Goal: Task Accomplishment & Management: Use online tool/utility

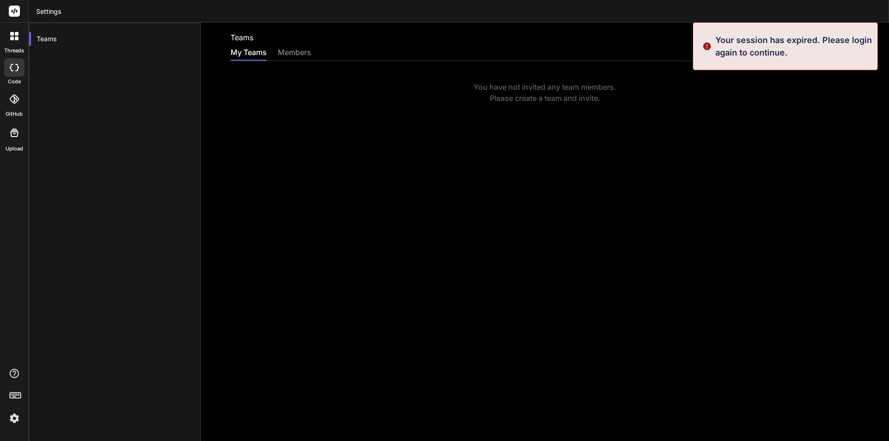
click at [717, 173] on div "Teams My Teams members You have not invited any team members. Please create a t…" at bounding box center [545, 232] width 688 height 419
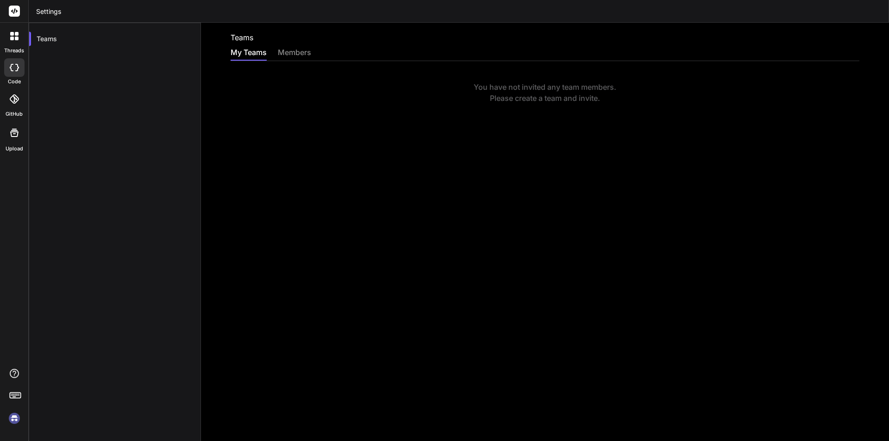
click at [821, 33] on div "Teams" at bounding box center [545, 37] width 629 height 11
click at [15, 9] on icon at bounding box center [14, 11] width 7 height 6
click at [292, 54] on div "members" at bounding box center [294, 53] width 33 height 13
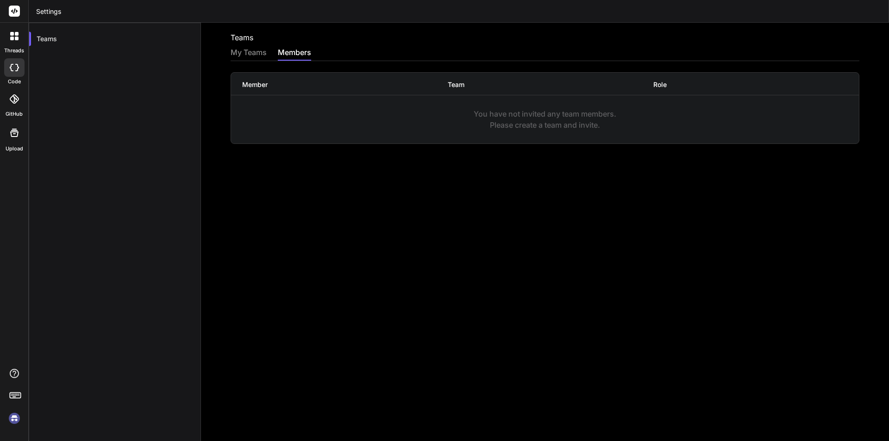
click at [145, 75] on div "Teams" at bounding box center [115, 243] width 172 height 441
click at [13, 420] on img at bounding box center [14, 419] width 16 height 16
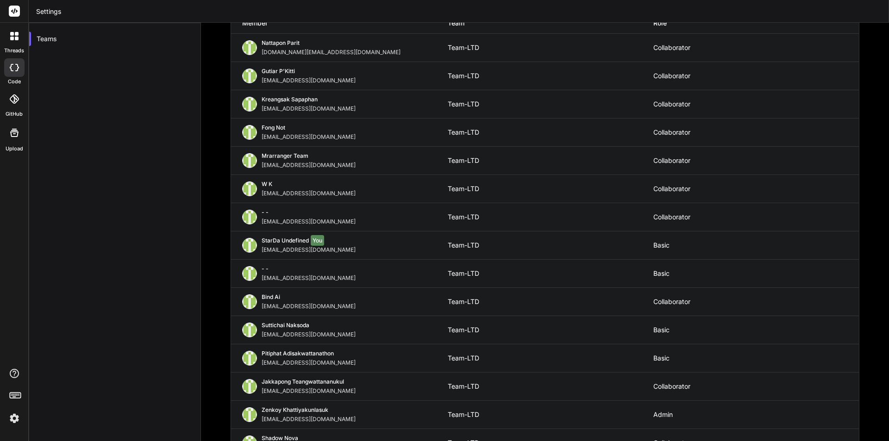
scroll to position [41, 0]
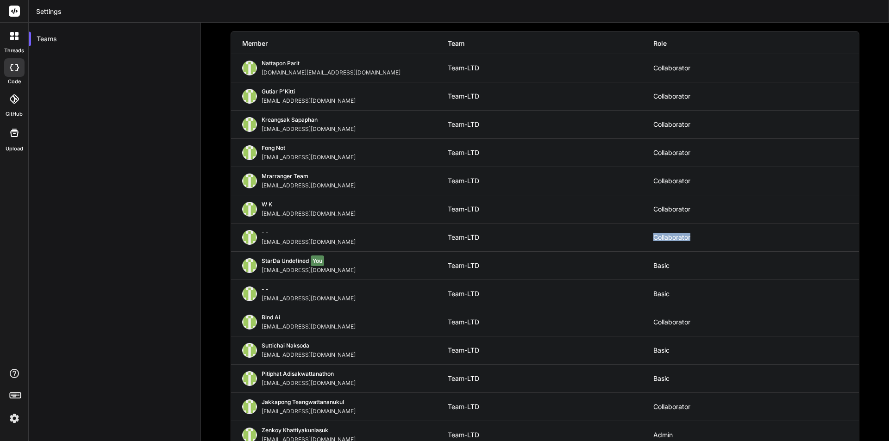
drag, startPoint x: 702, startPoint y: 238, endPoint x: 640, endPoint y: 242, distance: 61.7
click at [640, 242] on div "- - kingkranyutthasin@gmail.com Team-LTD Collaborator" at bounding box center [545, 238] width 628 height 28
click at [738, 237] on div "Collaborator" at bounding box center [756, 237] width 206 height 7
click at [678, 124] on div "Collaborator" at bounding box center [756, 124] width 206 height 7
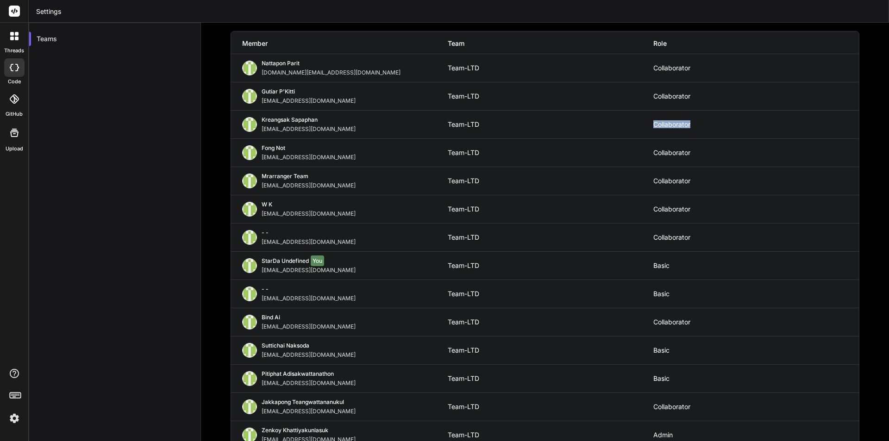
click at [678, 124] on div "Collaborator" at bounding box center [756, 124] width 206 height 7
copy div "Collaborator"
click at [161, 250] on div "Teams" at bounding box center [115, 243] width 172 height 441
click at [10, 67] on icon at bounding box center [12, 67] width 4 height 7
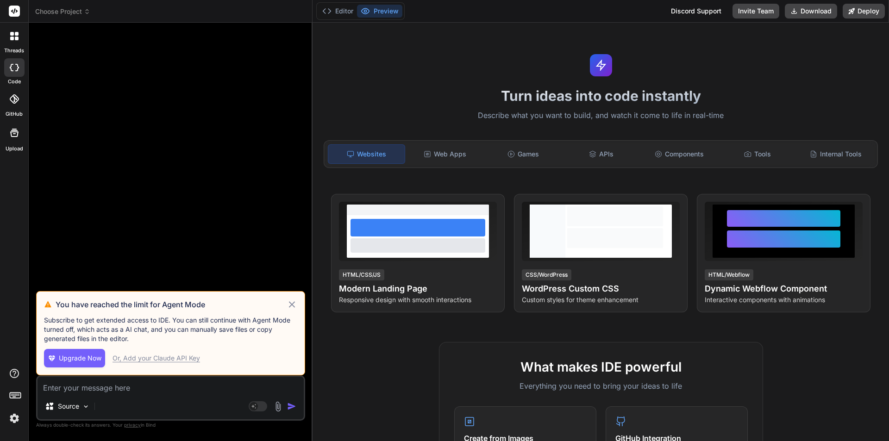
click at [290, 304] on icon at bounding box center [292, 304] width 11 height 11
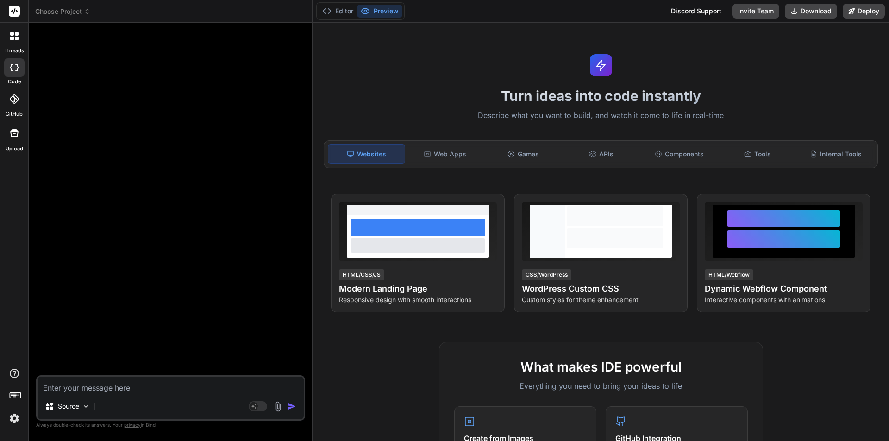
click at [13, 68] on icon at bounding box center [14, 67] width 9 height 7
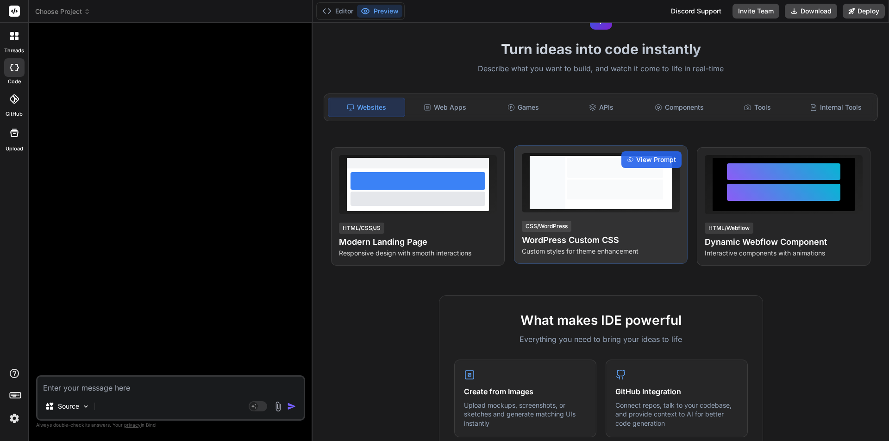
scroll to position [46, 0]
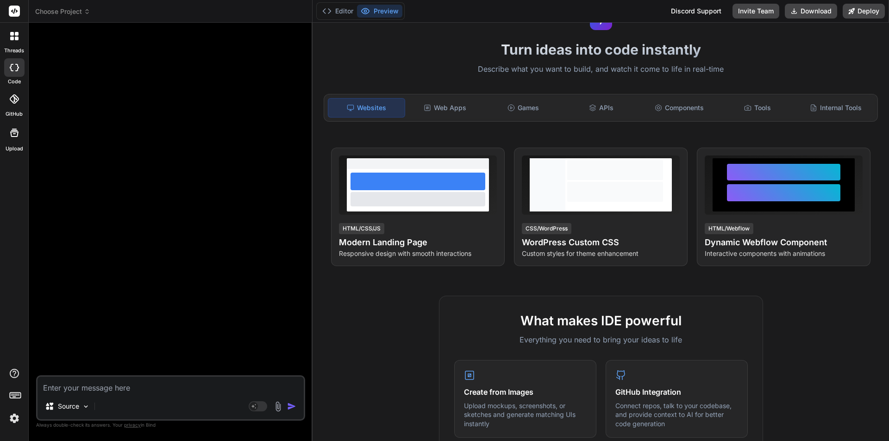
click at [17, 419] on img at bounding box center [14, 419] width 16 height 16
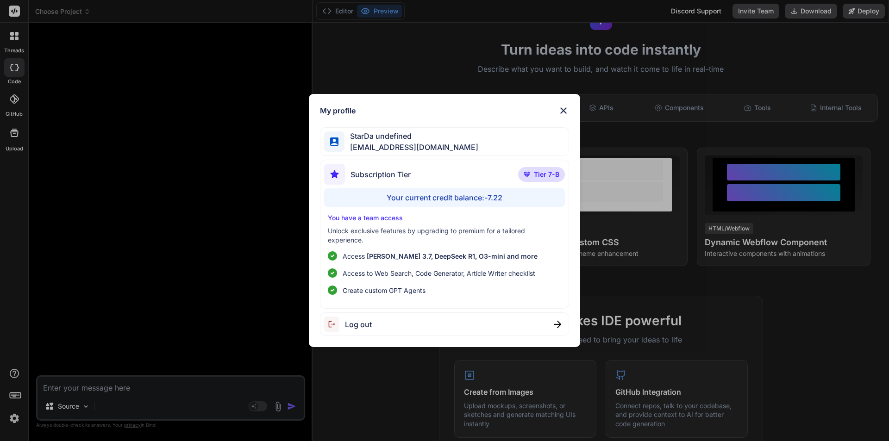
click at [559, 109] on img at bounding box center [563, 110] width 11 height 11
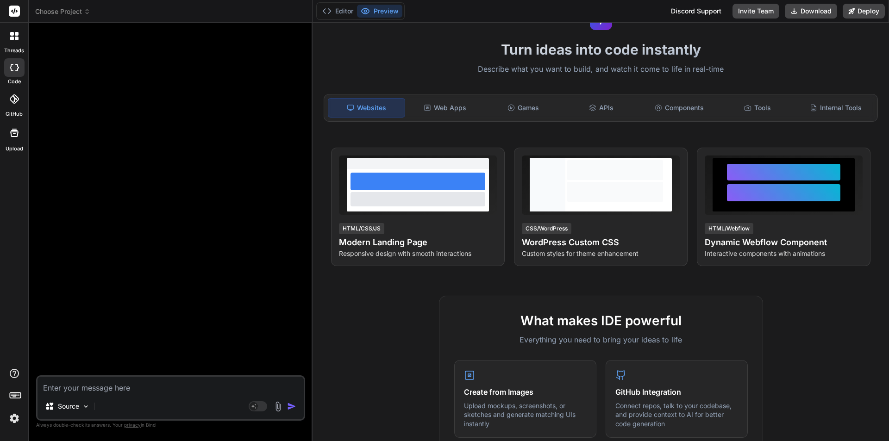
click at [19, 67] on div at bounding box center [14, 67] width 20 height 19
click at [8, 39] on div at bounding box center [14, 35] width 19 height 19
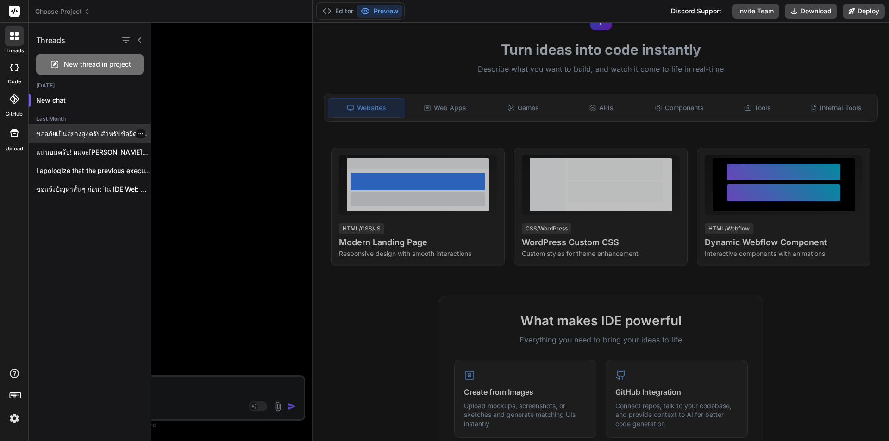
click at [107, 135] on p "ขออภัยเป็นอย่างสูงครับสำหรับข้อผิดพลาดทางไวยากรณ์ในไฟล์ `DragDropBoard.tsx`! ดู…" at bounding box center [93, 133] width 115 height 9
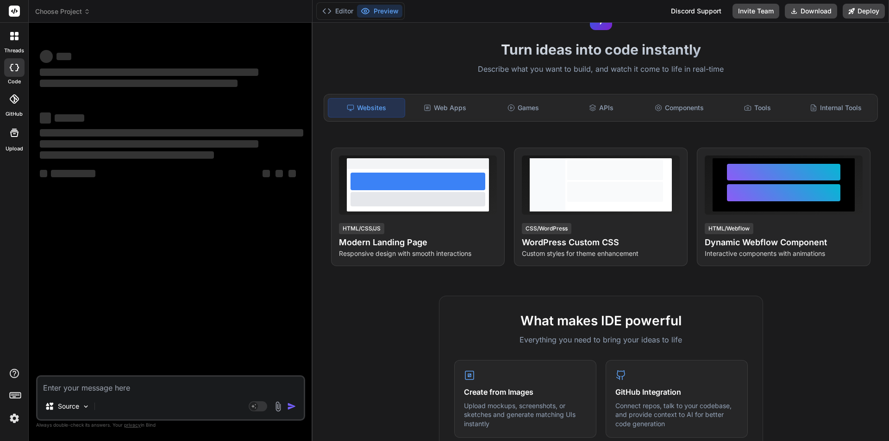
click at [14, 37] on icon at bounding box center [14, 36] width 8 height 8
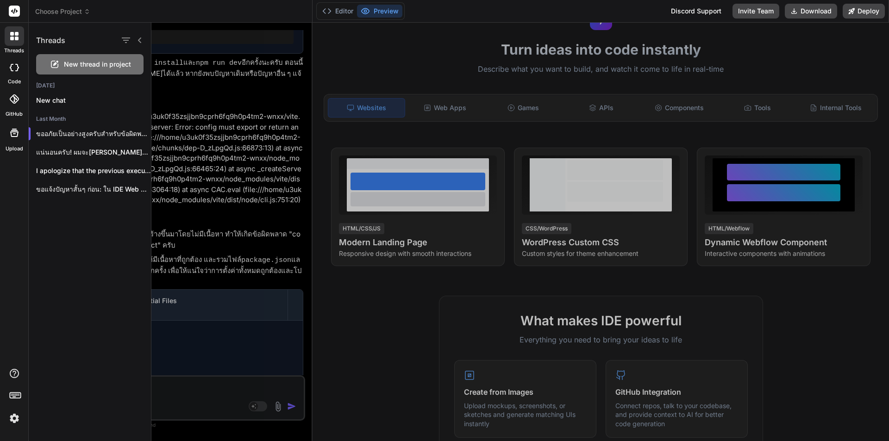
scroll to position [990, 0]
click at [230, 103] on div at bounding box center [520, 232] width 738 height 419
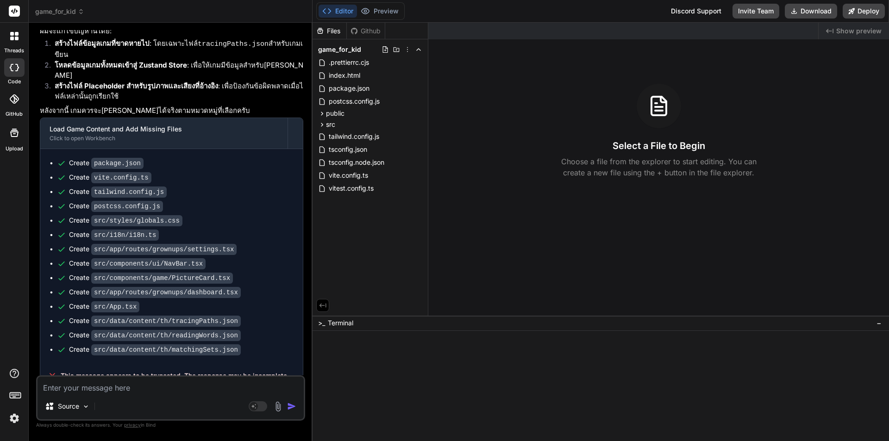
scroll to position [0, 0]
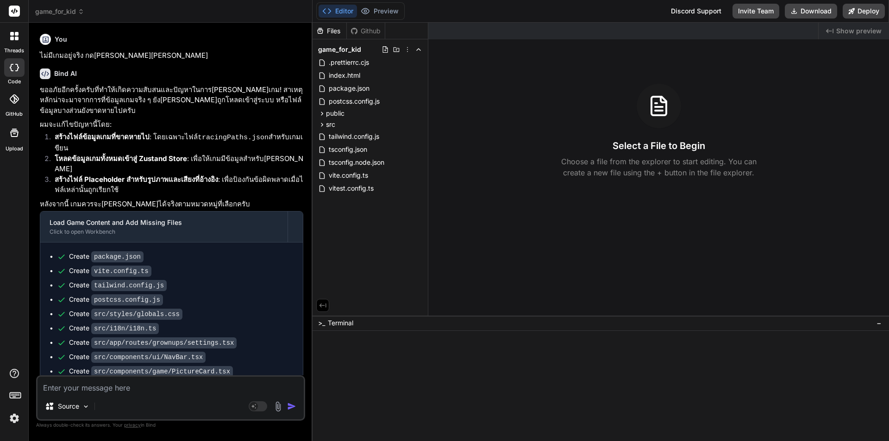
click at [13, 67] on icon at bounding box center [14, 67] width 9 height 7
click at [14, 43] on div at bounding box center [14, 35] width 19 height 19
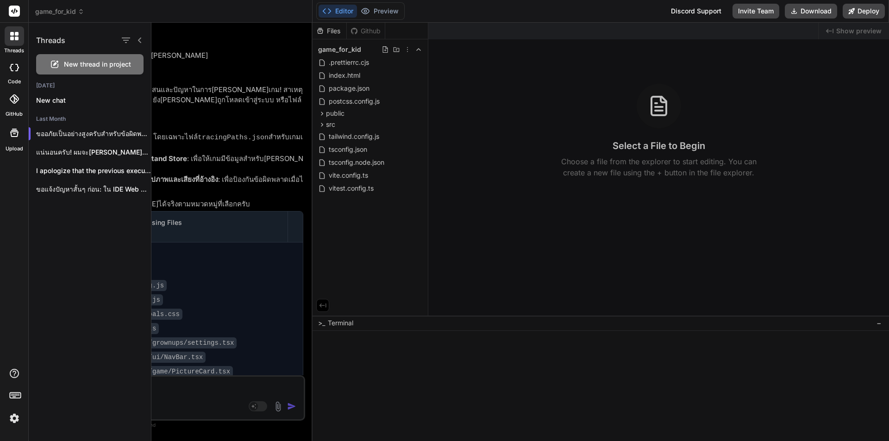
click at [14, 65] on icon at bounding box center [14, 67] width 9 height 7
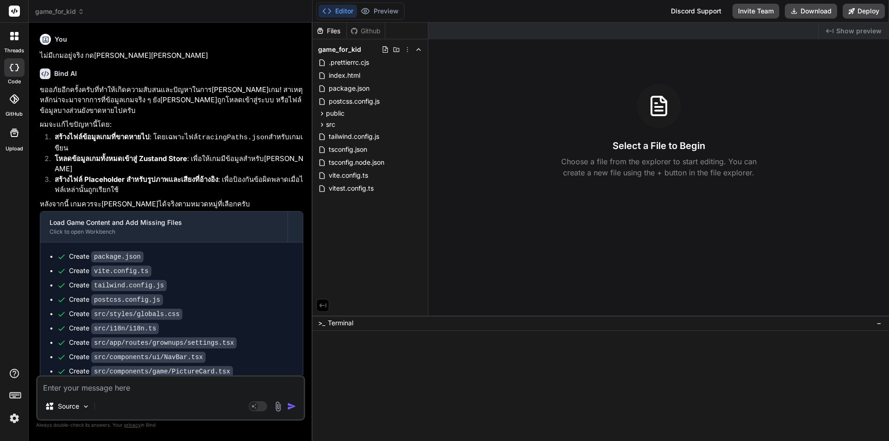
click at [17, 36] on icon at bounding box center [17, 34] width 4 height 4
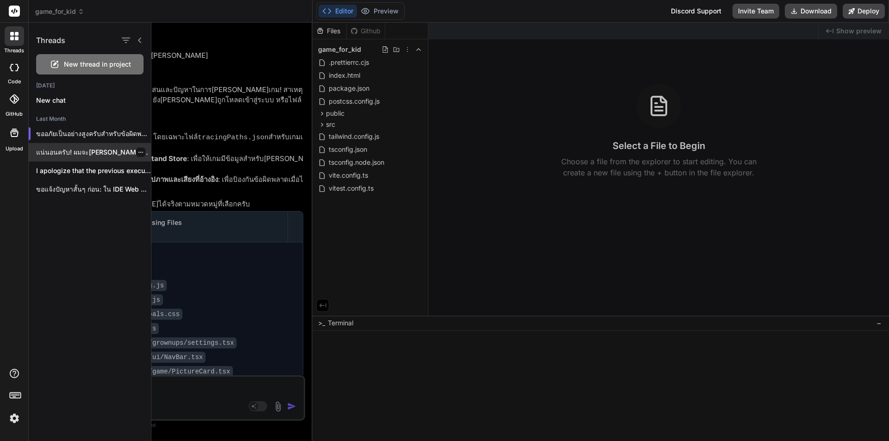
click at [92, 155] on p "แน่นอนครับ! ผมจะเพิ่มส่วนตัวอักษรวิ่ง (marquee) เพื่อเพิ่มจุดสนใจ และปรับปรุงเอ…" at bounding box center [93, 152] width 115 height 9
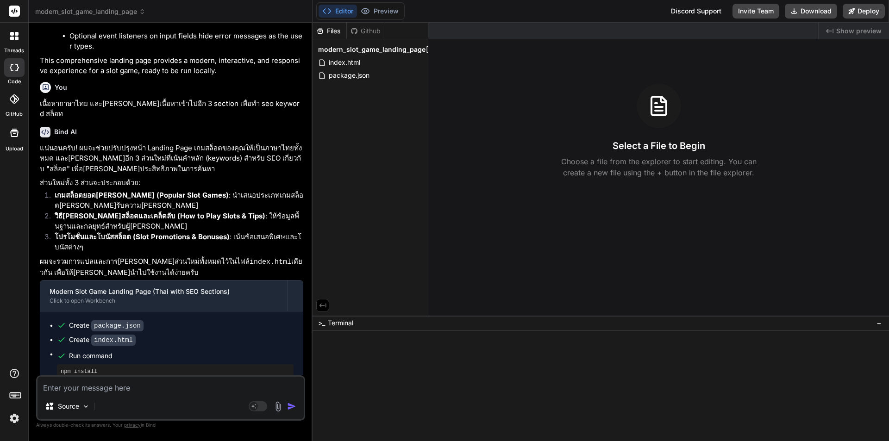
scroll to position [1945, 0]
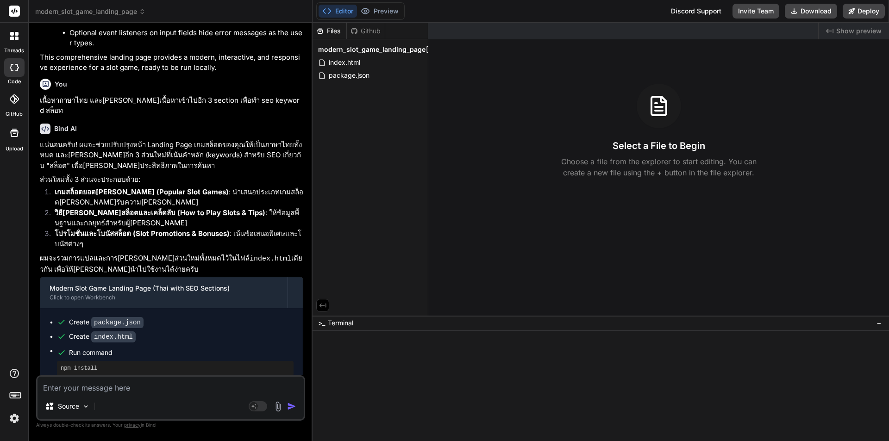
click at [219, 318] on div "Create package.json" at bounding box center [175, 323] width 237 height 10
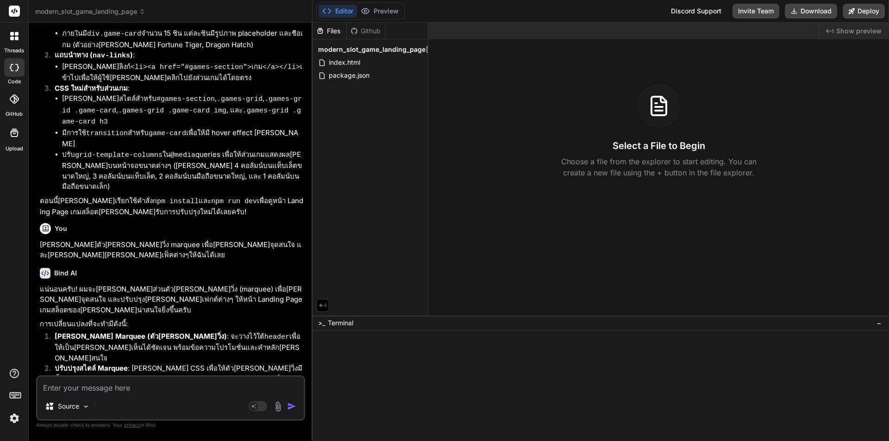
scroll to position [2872, 0]
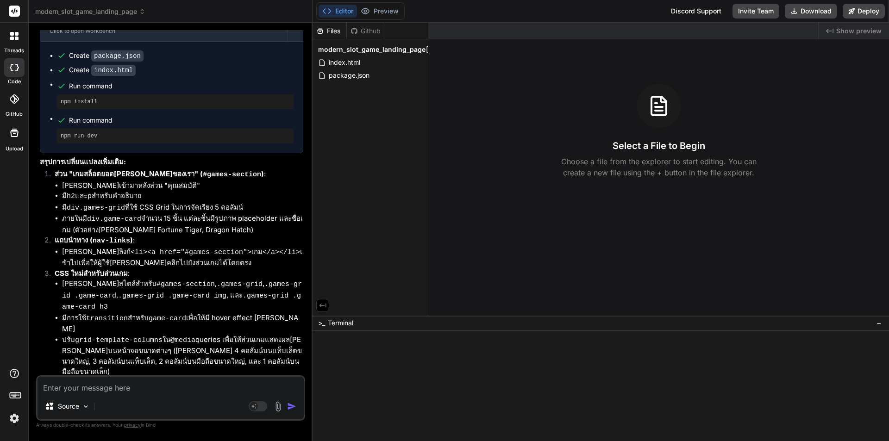
click at [17, 42] on div at bounding box center [14, 35] width 19 height 19
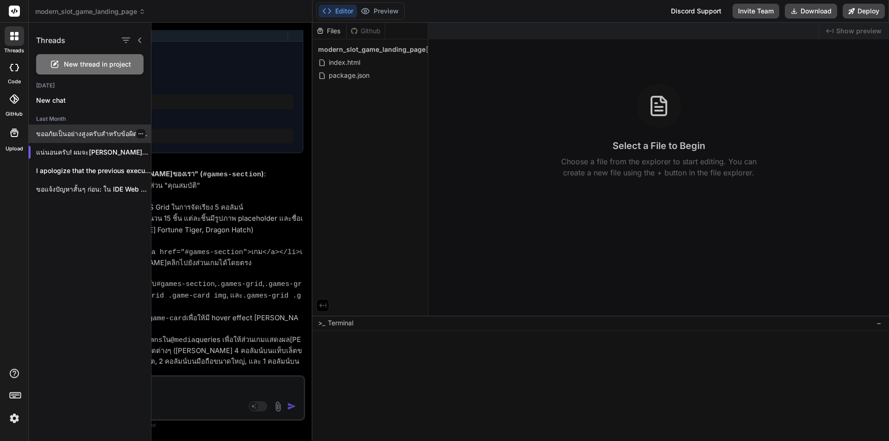
click at [138, 132] on icon "button" at bounding box center [141, 134] width 6 height 6
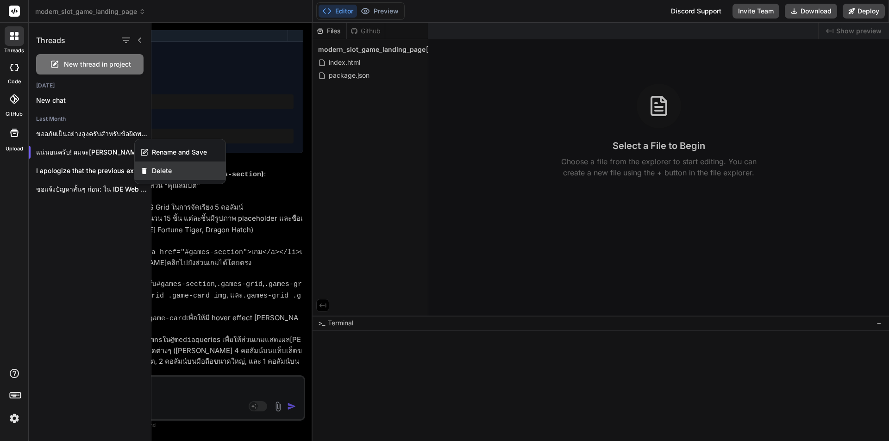
click at [154, 168] on span "Delete" at bounding box center [162, 170] width 20 height 9
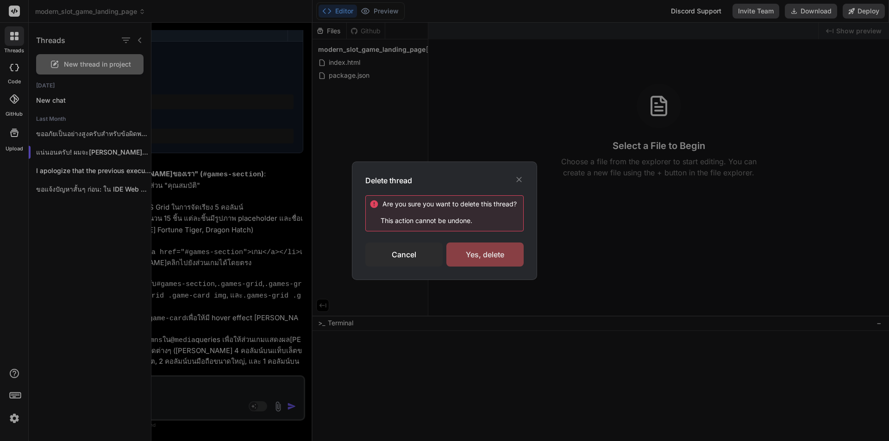
click at [472, 253] on div "Yes, delete" at bounding box center [484, 255] width 77 height 24
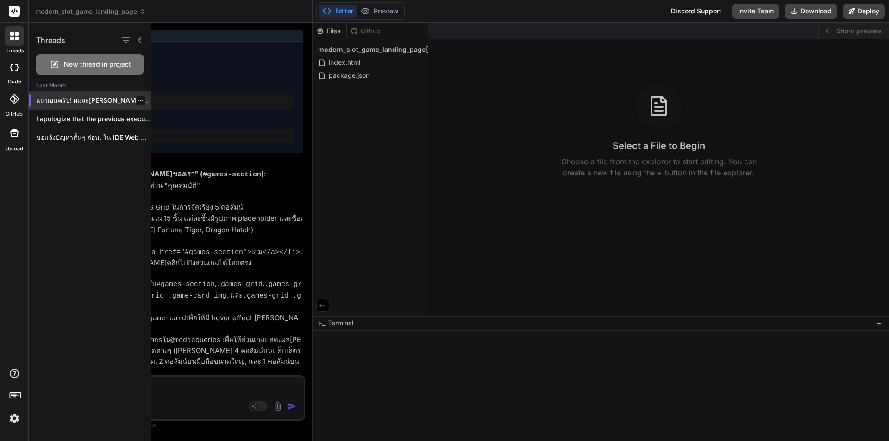
click at [138, 100] on icon "button" at bounding box center [141, 101] width 6 height 6
click at [161, 138] on span "Delete" at bounding box center [162, 137] width 20 height 9
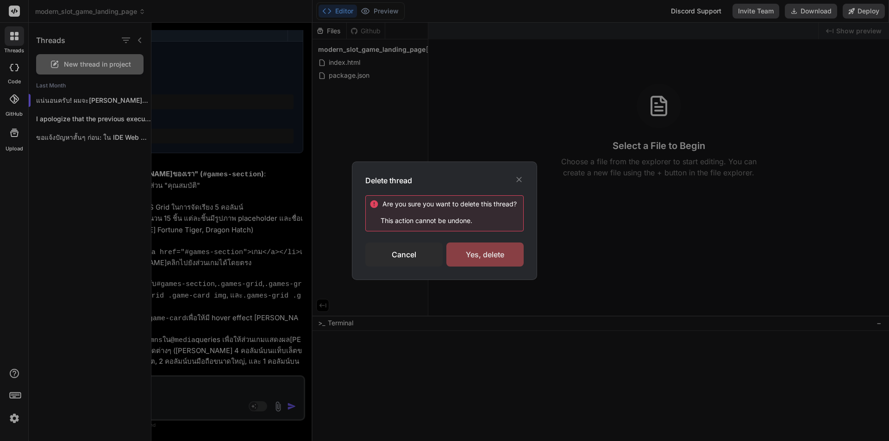
click at [482, 256] on div "Yes, delete" at bounding box center [484, 255] width 77 height 24
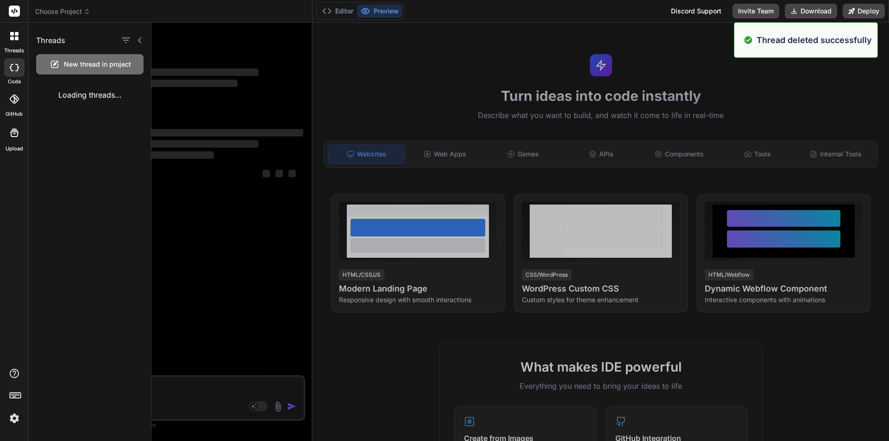
scroll to position [0, 0]
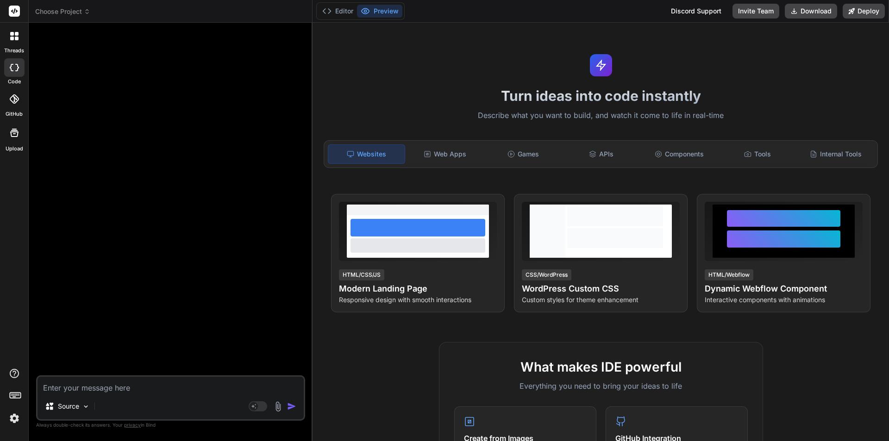
click at [100, 112] on div at bounding box center [171, 202] width 267 height 345
click at [13, 43] on div at bounding box center [14, 35] width 19 height 19
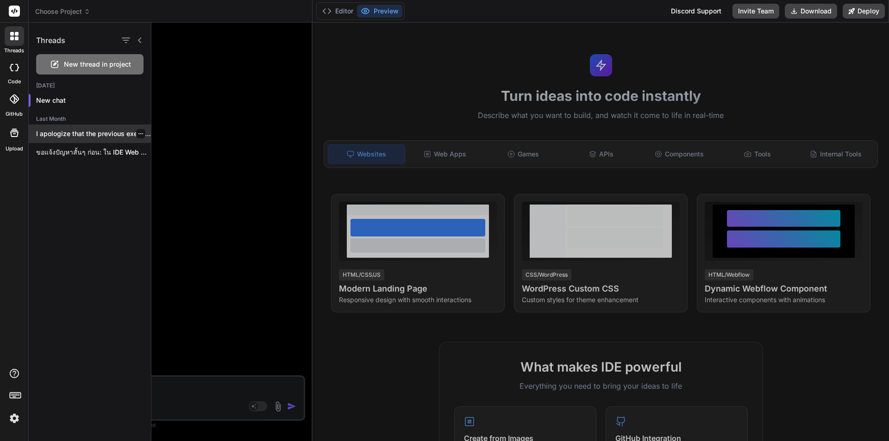
click at [114, 130] on p "I apologize that the previous execution did..." at bounding box center [93, 133] width 115 height 9
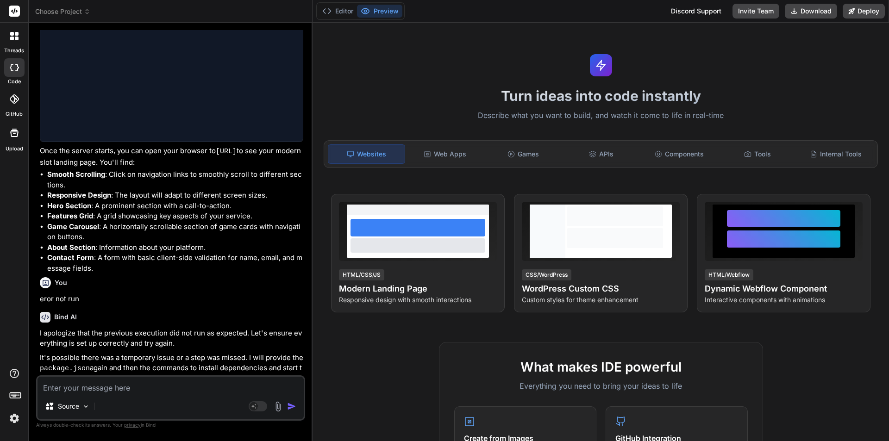
scroll to position [388, 0]
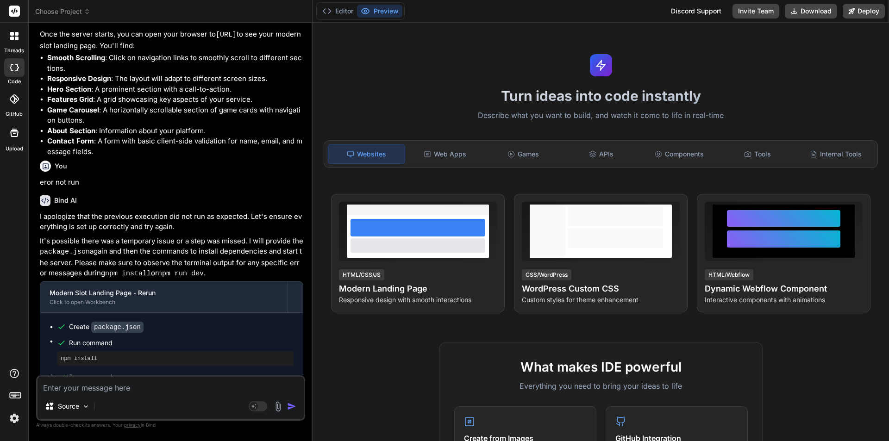
click at [13, 42] on div at bounding box center [14, 35] width 19 height 19
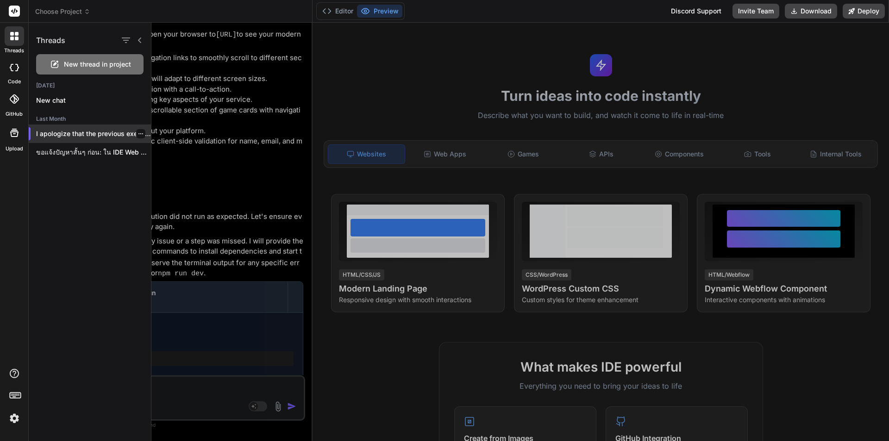
click at [138, 133] on icon "button" at bounding box center [141, 134] width 6 height 6
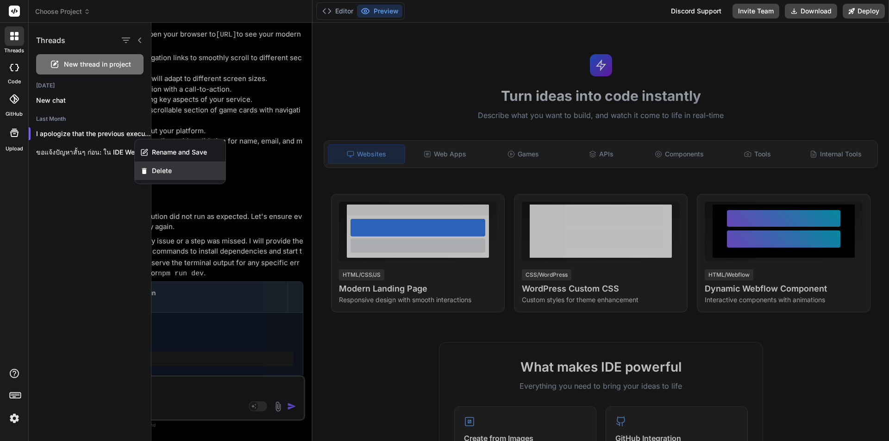
click at [159, 167] on span "Delete" at bounding box center [162, 170] width 20 height 9
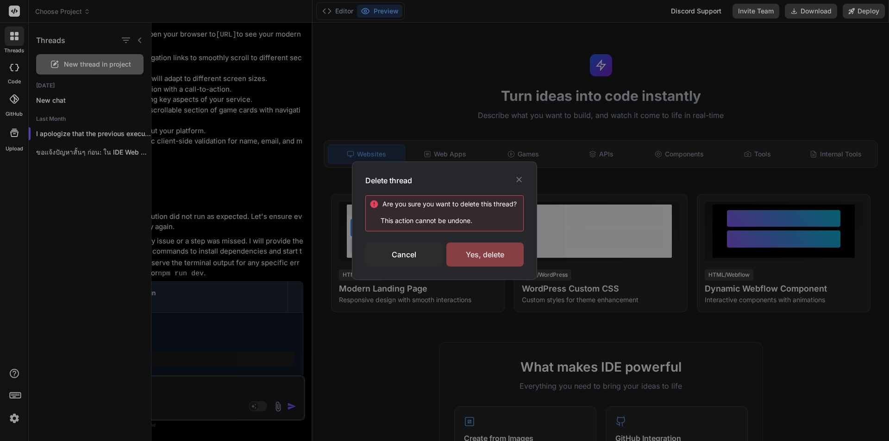
click at [483, 255] on div "Yes, delete" at bounding box center [484, 255] width 77 height 24
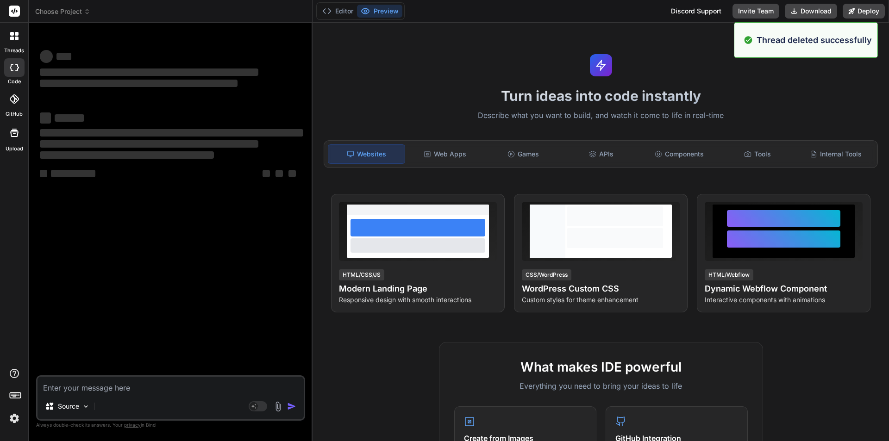
click at [13, 44] on div at bounding box center [14, 35] width 19 height 19
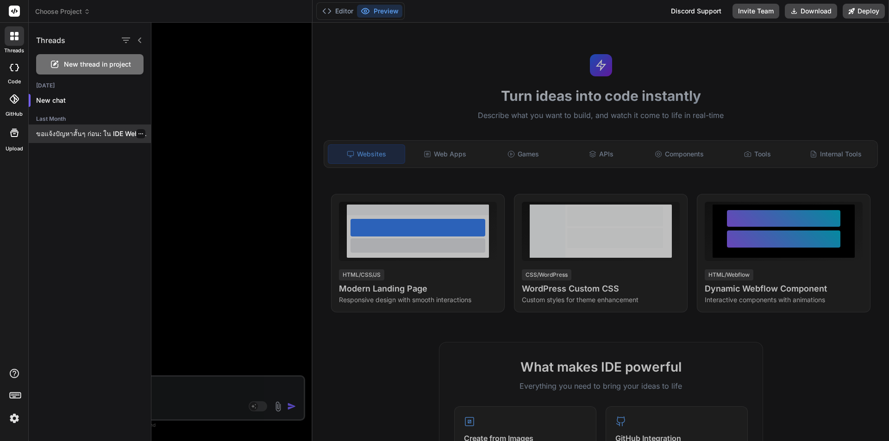
click at [138, 133] on icon "button" at bounding box center [141, 134] width 6 height 6
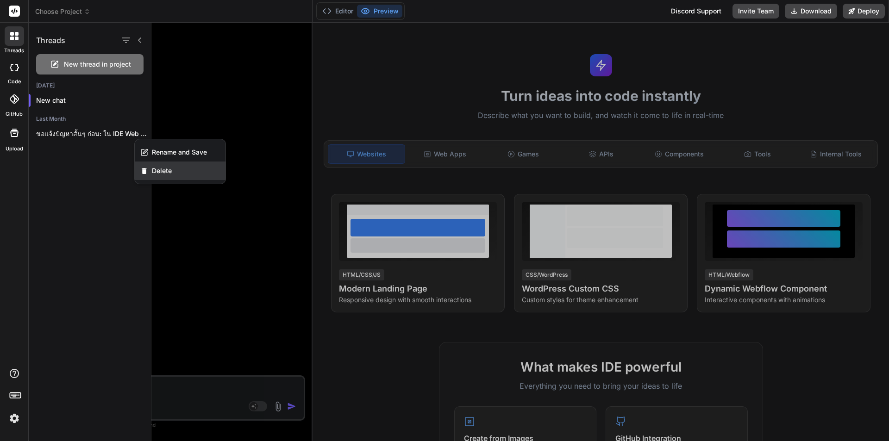
click at [163, 165] on div "Delete" at bounding box center [180, 171] width 91 height 19
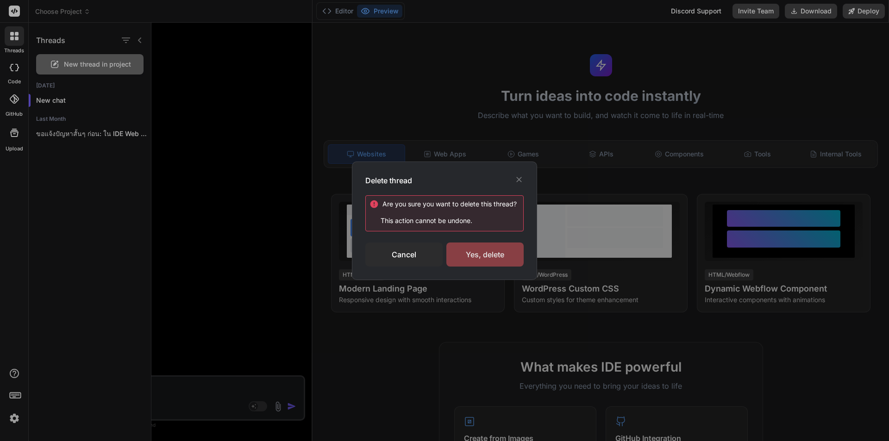
click at [478, 253] on div "Yes, delete" at bounding box center [484, 255] width 77 height 24
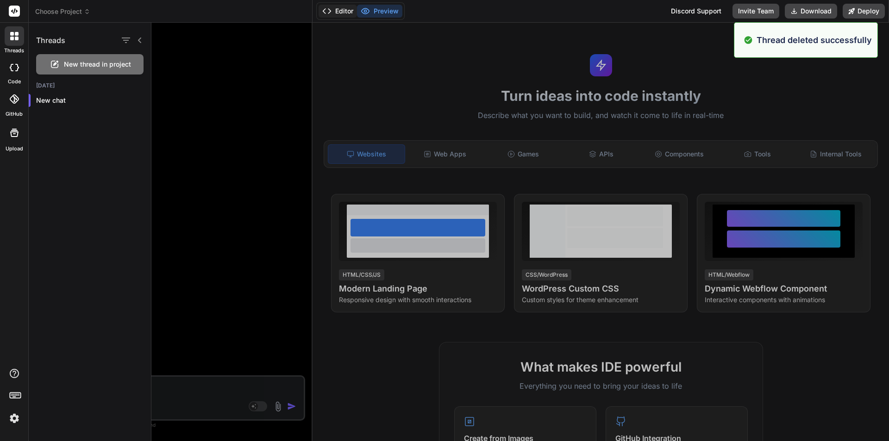
click at [336, 8] on button "Editor" at bounding box center [338, 11] width 38 height 13
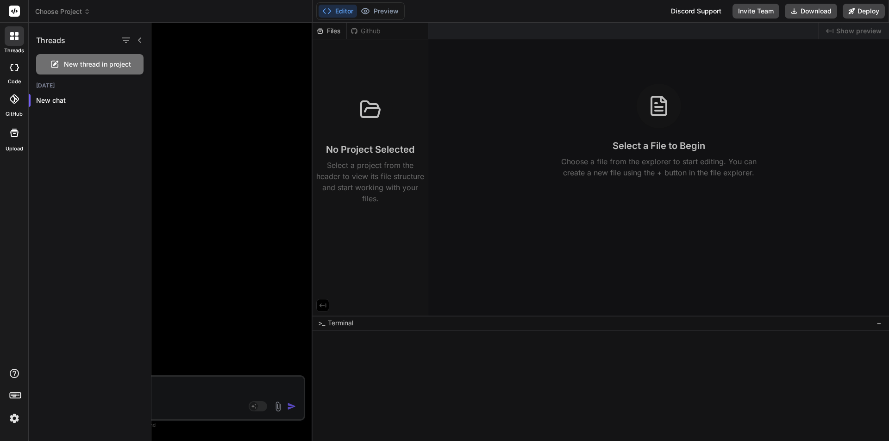
click at [191, 389] on div at bounding box center [520, 232] width 738 height 419
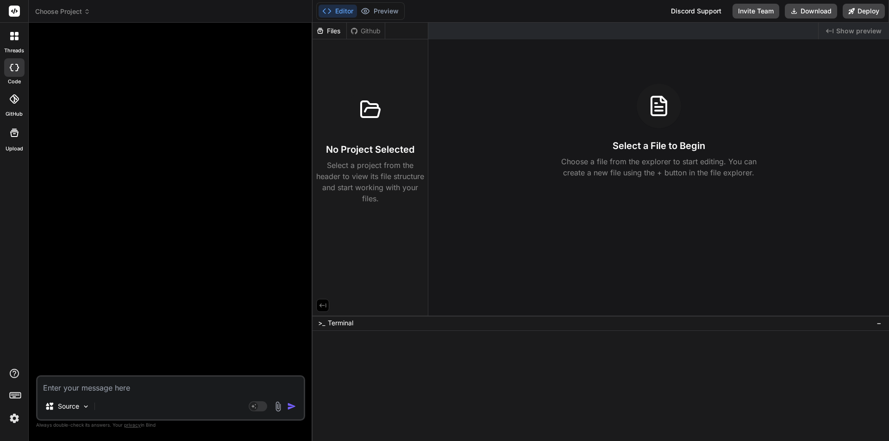
click at [143, 387] on textarea at bounding box center [171, 385] width 266 height 17
paste textarea "โครงสร้างเกมรวม 5 หมวดหลัก + 1 เกมเสริมใหม่ Table Copy หมวด ชื่อเกม คำอธิบาย คะ…"
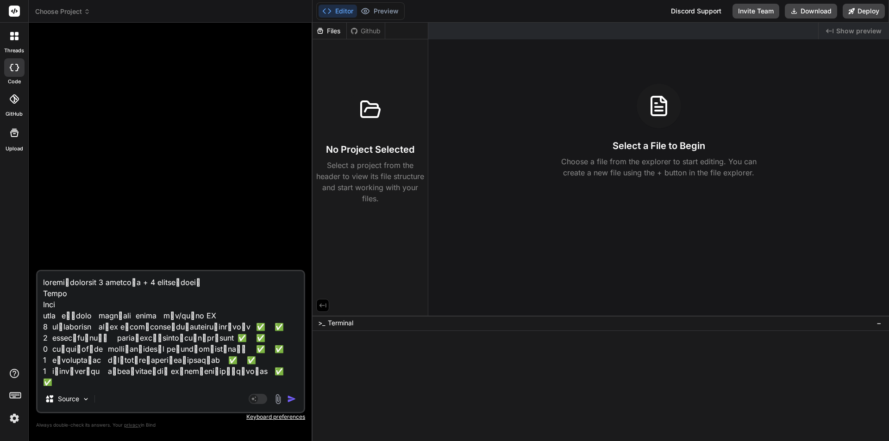
drag, startPoint x: 139, startPoint y: 282, endPoint x: 144, endPoint y: 283, distance: 5.9
click at [144, 283] on textarea at bounding box center [171, 328] width 266 height 115
click at [130, 296] on textarea at bounding box center [171, 328] width 266 height 115
drag, startPoint x: 62, startPoint y: 305, endPoint x: 27, endPoint y: 297, distance: 35.7
click at [27, 297] on div "threads code GitHub Upload Choose Project Created with Pixso. Bind AI Web Searc…" at bounding box center [444, 220] width 889 height 441
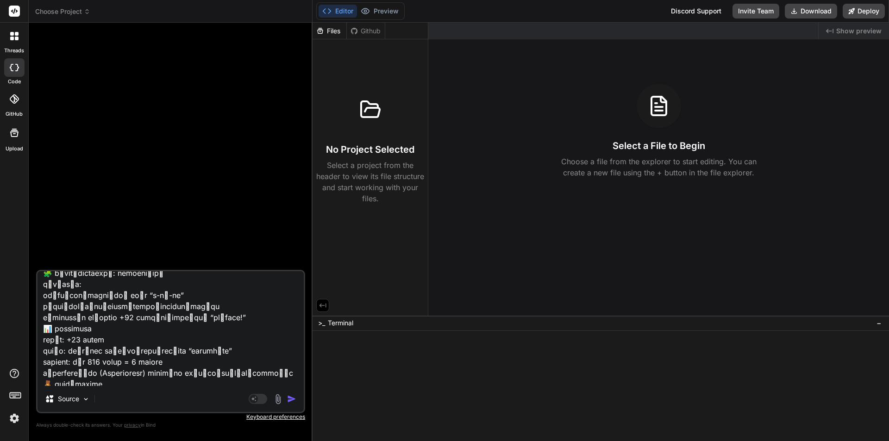
scroll to position [335, 0]
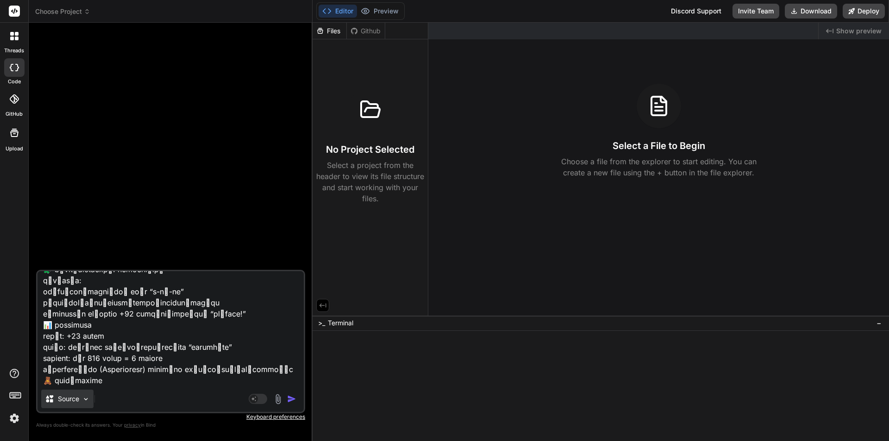
click at [84, 399] on img at bounding box center [86, 399] width 8 height 8
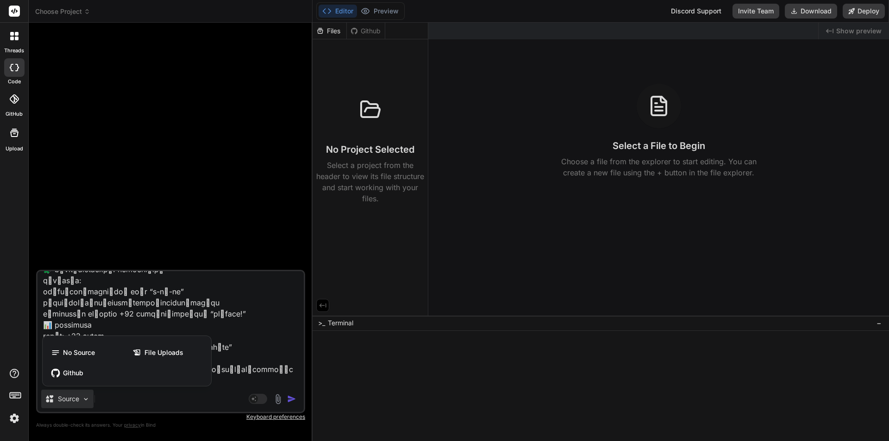
click at [120, 401] on div at bounding box center [444, 220] width 889 height 441
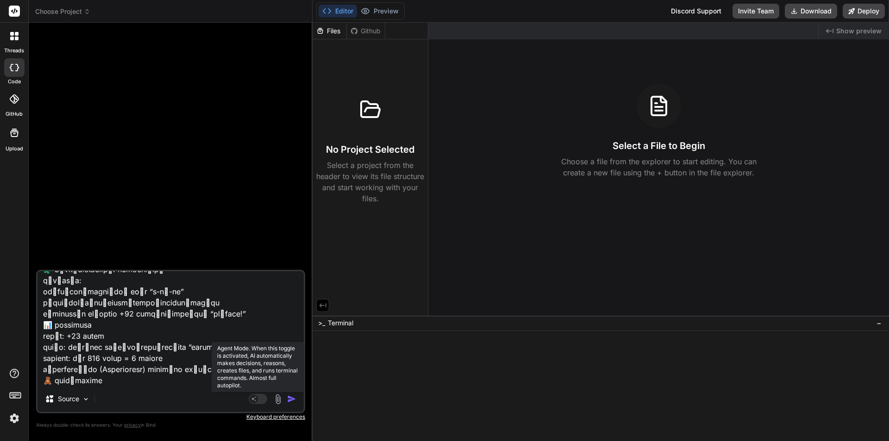
click at [257, 399] on rect at bounding box center [254, 399] width 8 height 8
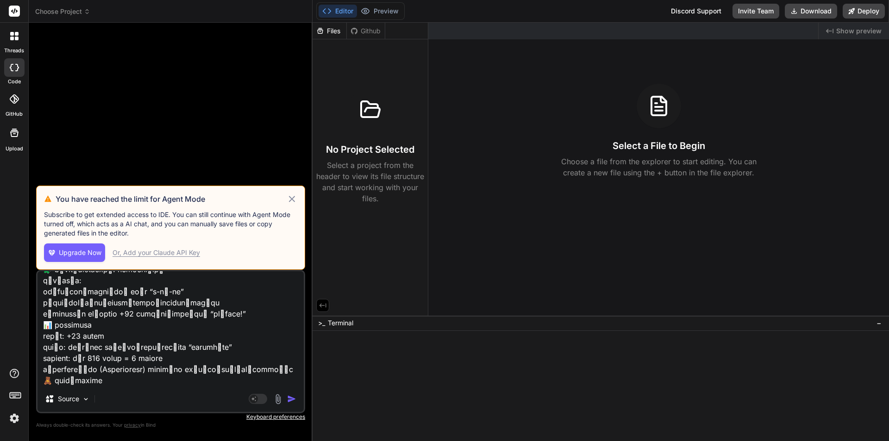
click at [293, 199] on icon at bounding box center [292, 199] width 6 height 6
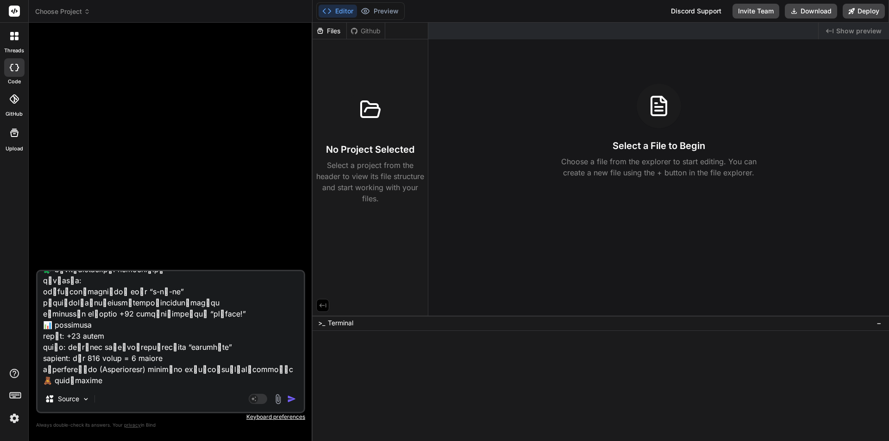
click at [292, 401] on img "button" at bounding box center [291, 399] width 9 height 9
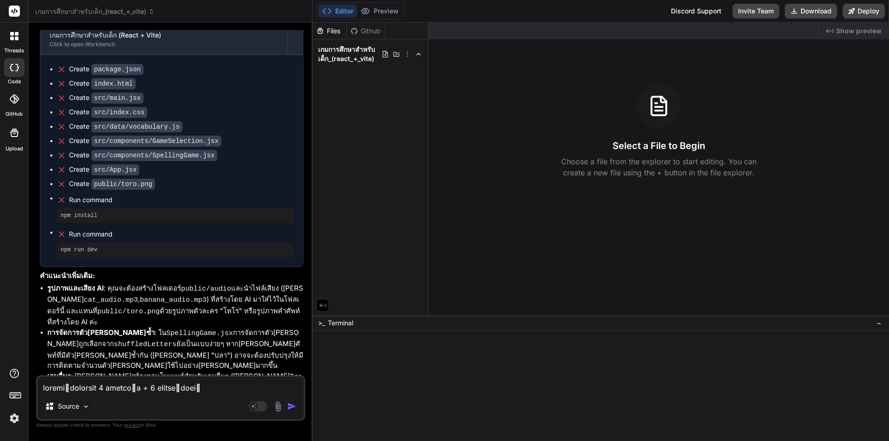
scroll to position [514, 0]
drag, startPoint x: 170, startPoint y: 358, endPoint x: 213, endPoint y: 357, distance: 42.2
click at [213, 438] on p "ตอนนี้คุณสามารถรันคำสั่ง npm install และ npm run dev เพื่อเริ่มต้นโปรเจกต์และลอ…" at bounding box center [171, 449] width 263 height 22
copy code "npm run dev"
paste textarea "npm run dev"
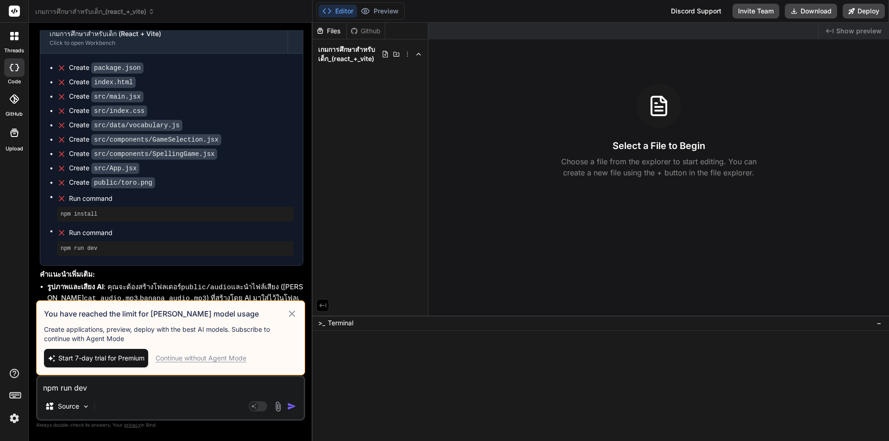
click at [215, 354] on div "Continue without Agent Mode" at bounding box center [201, 358] width 91 height 9
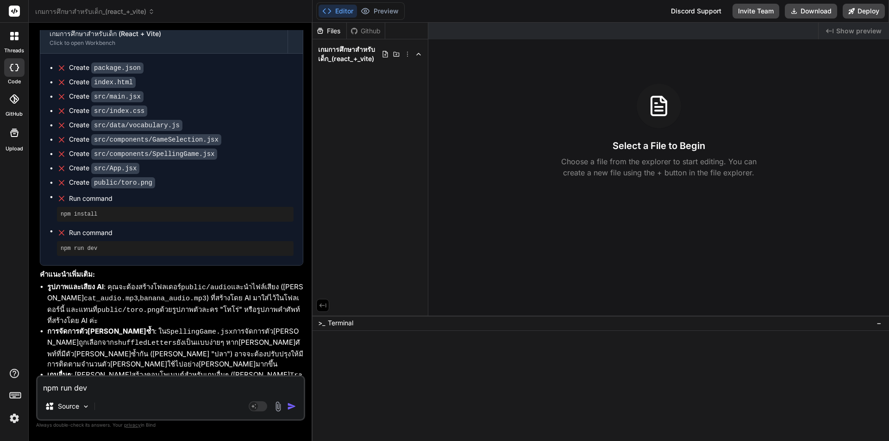
click at [290, 404] on img "button" at bounding box center [291, 406] width 9 height 9
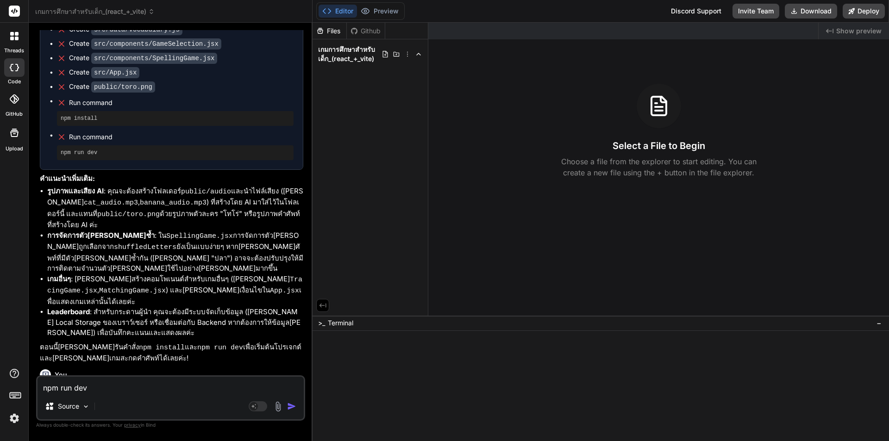
scroll to position [610, 0]
click at [361, 223] on div "Files Github เกมการศึกษาสำหรับเด็ก_(react_+_vite)" at bounding box center [371, 169] width 116 height 293
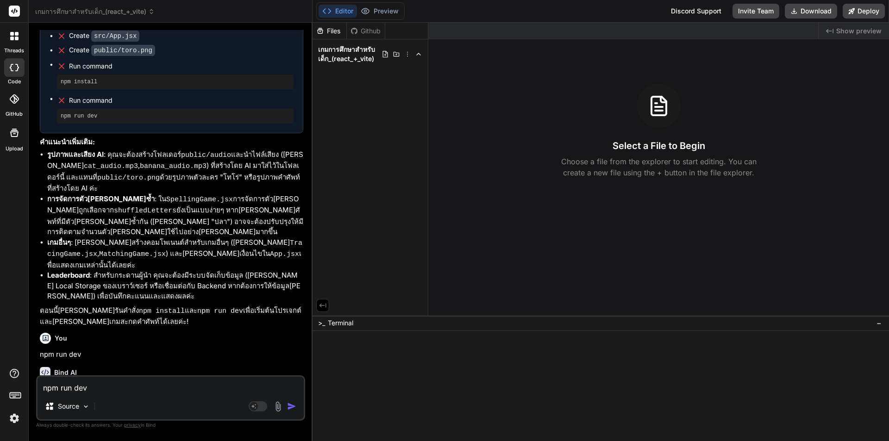
scroll to position [648, 0]
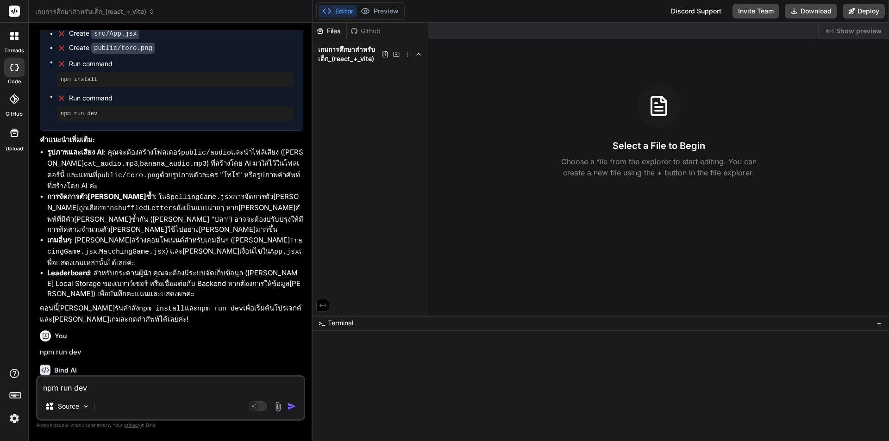
click at [100, 440] on pre "npm run dev" at bounding box center [175, 443] width 229 height 7
click at [401, 324] on div ">_ Terminal −" at bounding box center [601, 323] width 577 height 15
click at [378, 352] on div at bounding box center [596, 356] width 560 height 9
click at [874, 324] on div ">_ Terminal −" at bounding box center [601, 323] width 577 height 15
click at [882, 322] on button "−" at bounding box center [879, 323] width 9 height 15
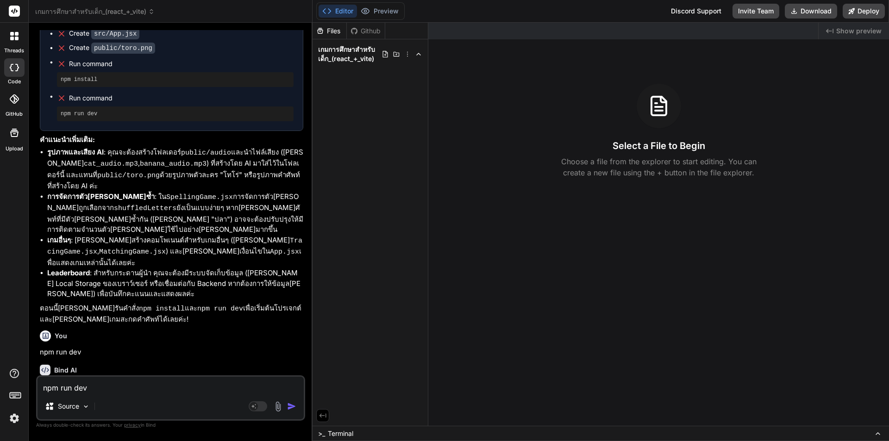
click at [878, 432] on icon at bounding box center [877, 433] width 7 height 7
click at [877, 430] on icon at bounding box center [877, 433] width 7 height 7
click at [347, 431] on span "Terminal" at bounding box center [340, 433] width 25 height 9
click at [333, 346] on div at bounding box center [596, 348] width 560 height 9
click at [148, 440] on pre "npm run dev" at bounding box center [175, 443] width 229 height 7
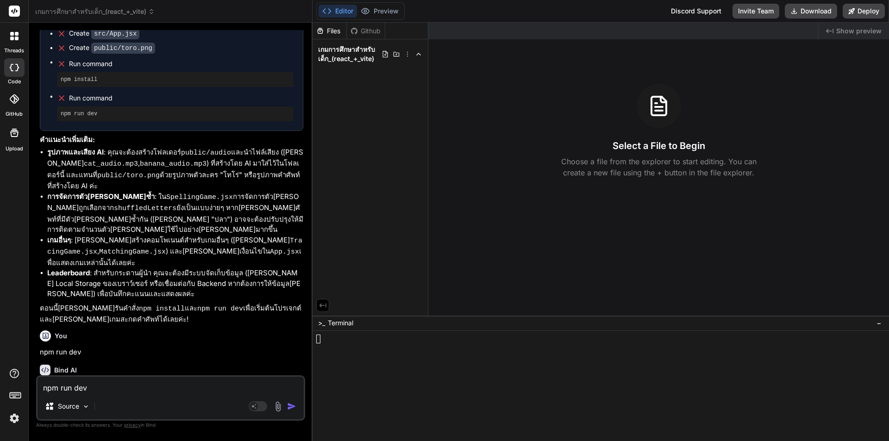
click at [88, 440] on pre "npm run dev" at bounding box center [175, 443] width 229 height 7
click at [417, 55] on icon at bounding box center [418, 53] width 7 height 7
click at [492, 91] on div "Select a File to Begin Choose a file from the explorer to start editing. You ca…" at bounding box center [658, 131] width 461 height 94
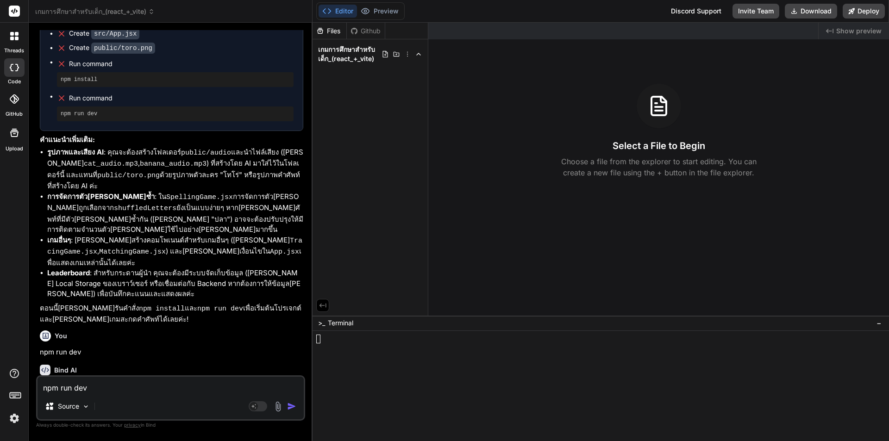
click at [325, 303] on icon at bounding box center [323, 305] width 8 height 8
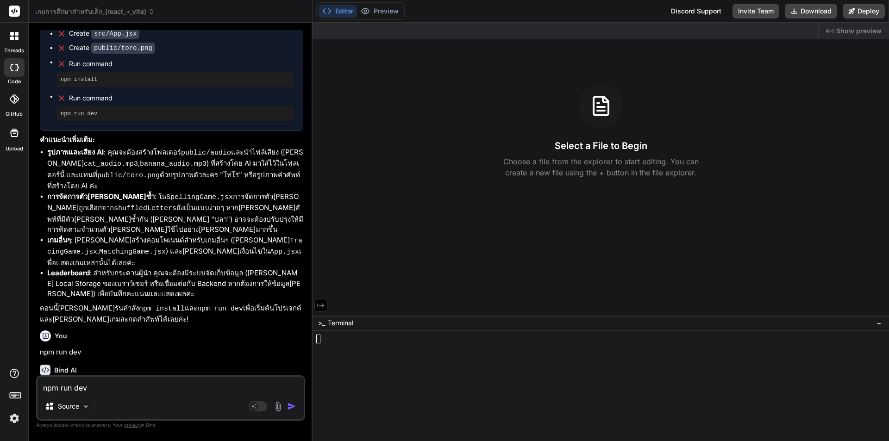
click at [325, 303] on icon at bounding box center [321, 305] width 8 height 8
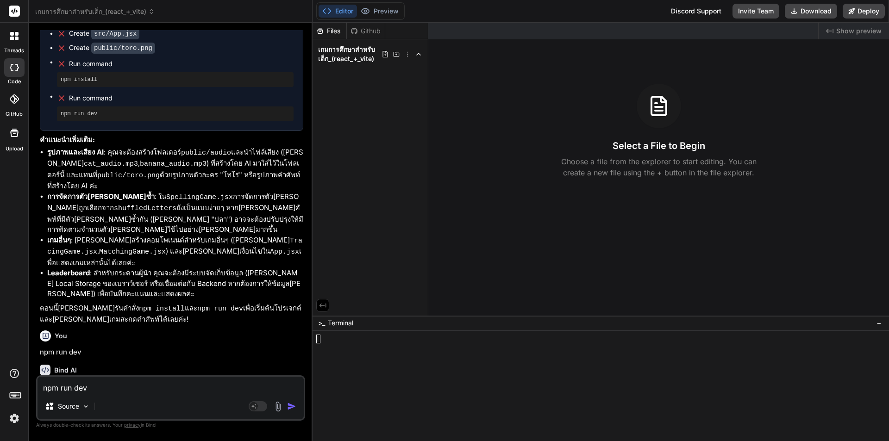
click at [380, 368] on div at bounding box center [596, 365] width 560 height 9
click at [155, 388] on div "เกมการศึกษาสำหรับเด็ก (React + Vite)" at bounding box center [164, 392] width 229 height 9
click at [94, 398] on div "Click to open Workbench" at bounding box center [164, 401] width 229 height 7
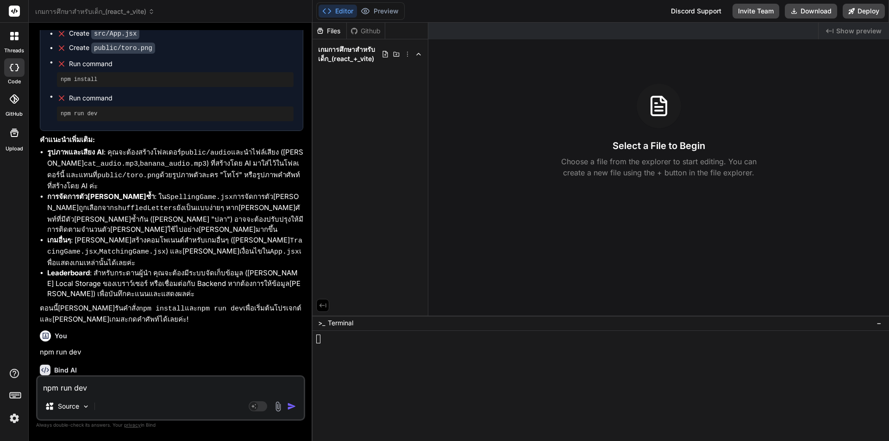
click at [91, 424] on span "Run command" at bounding box center [181, 428] width 225 height 9
click at [83, 440] on pre "npm run dev" at bounding box center [175, 443] width 229 height 7
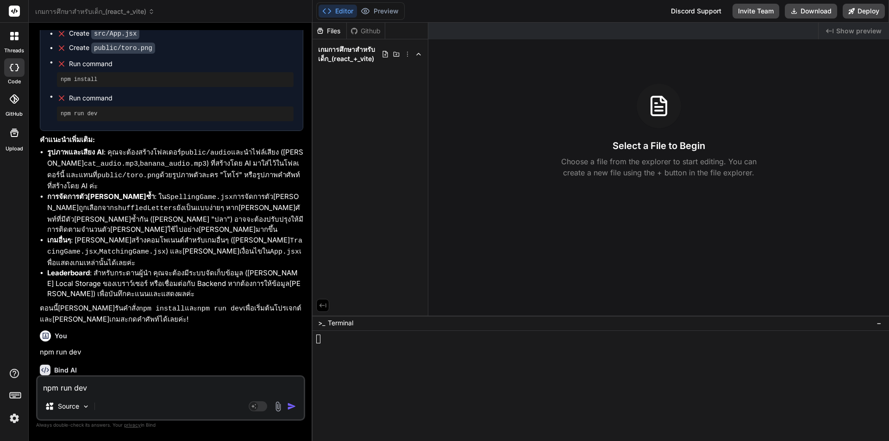
paste textarea
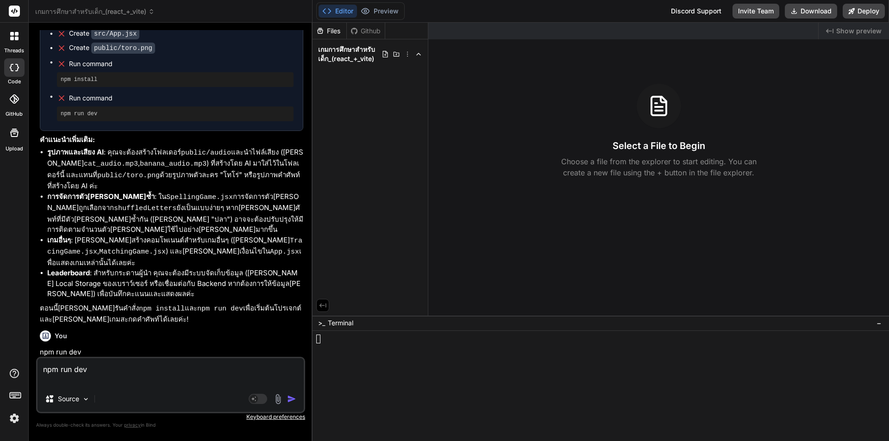
type textarea "npm run dev"
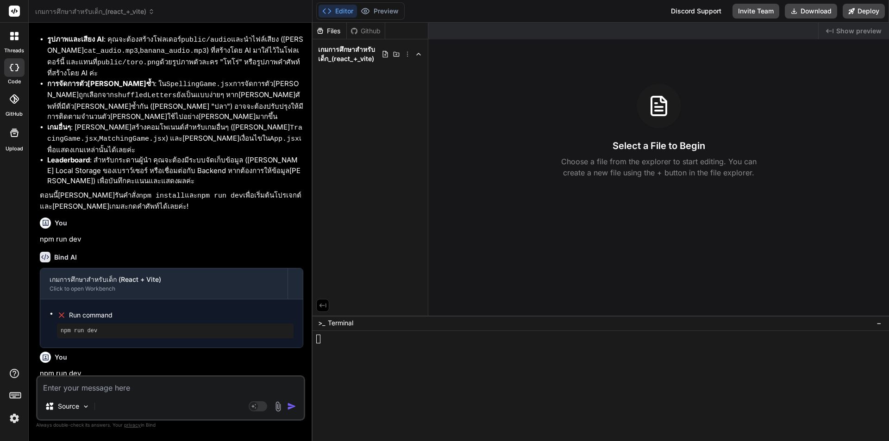
scroll to position [783, 0]
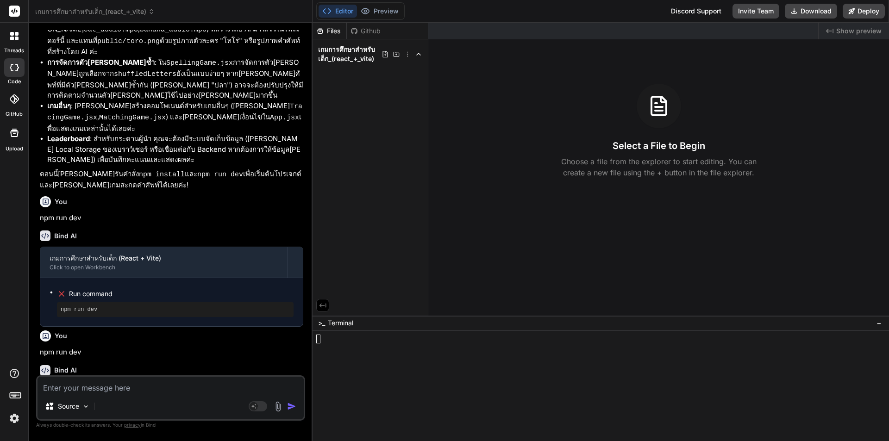
click at [115, 389] on textarea at bounding box center [171, 385] width 266 height 17
click at [341, 14] on button "Editor" at bounding box center [338, 11] width 38 height 13
click at [90, 394] on div "Source Agent Mode. When this toggle is activated, AI automatically makes decisi…" at bounding box center [170, 398] width 269 height 45
click at [93, 384] on textarea at bounding box center [171, 385] width 266 height 17
type textarea "l"
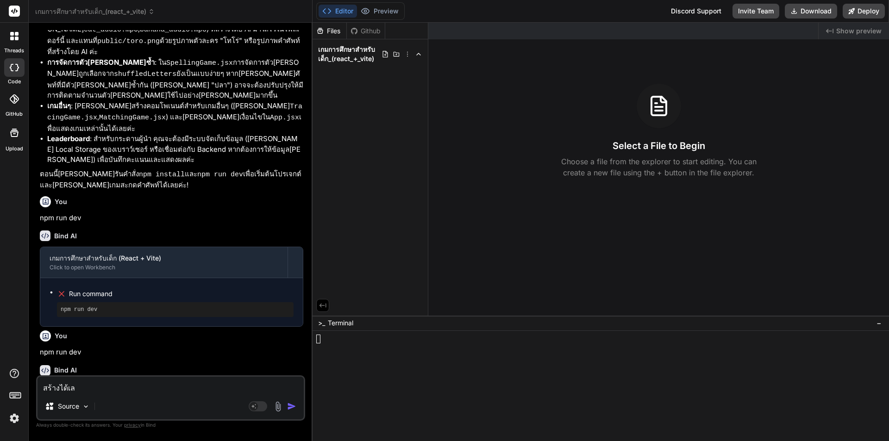
type textarea "สร้างได้เลย"
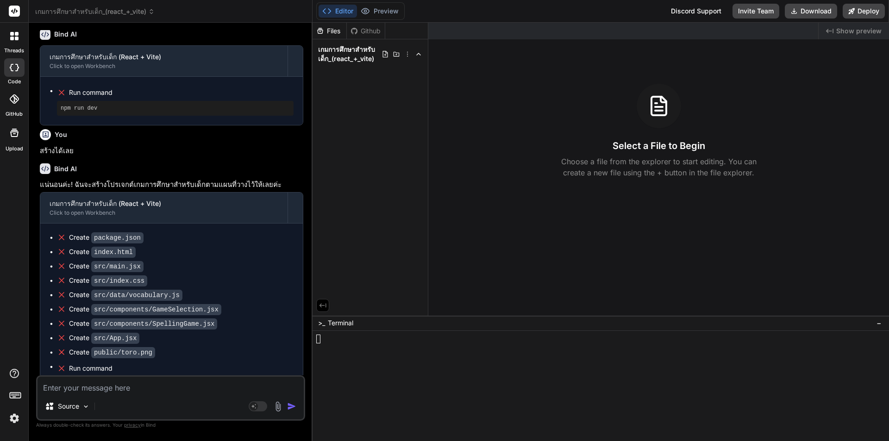
scroll to position [1119, 0]
drag, startPoint x: 75, startPoint y: 357, endPoint x: 215, endPoint y: 359, distance: 139.4
copy p "ามารถรันคำสั่ง npm install และ npm run dev"
click at [145, 388] on textarea at bounding box center [171, 385] width 266 height 17
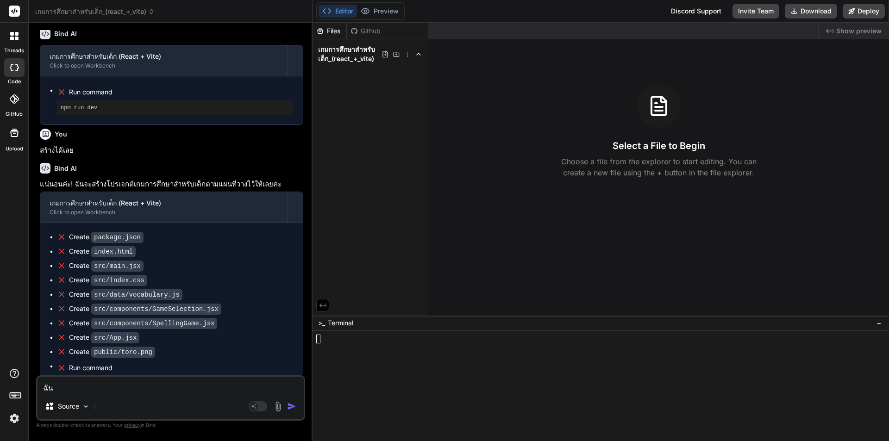
paste textarea "ามารถรันคำสั่ง npm install และ npm run dev"
type textarea "ฉันสา0000มารถรันคำสั่ง npm install และ npm run dev ได้ที่ไหน"
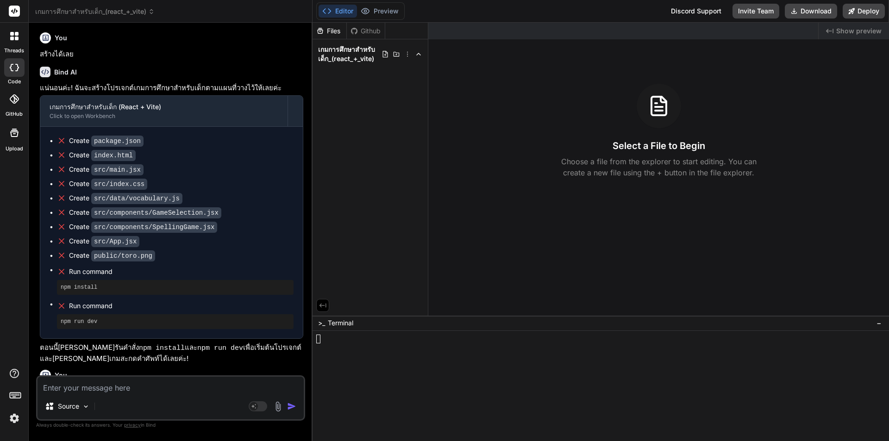
scroll to position [1210, 0]
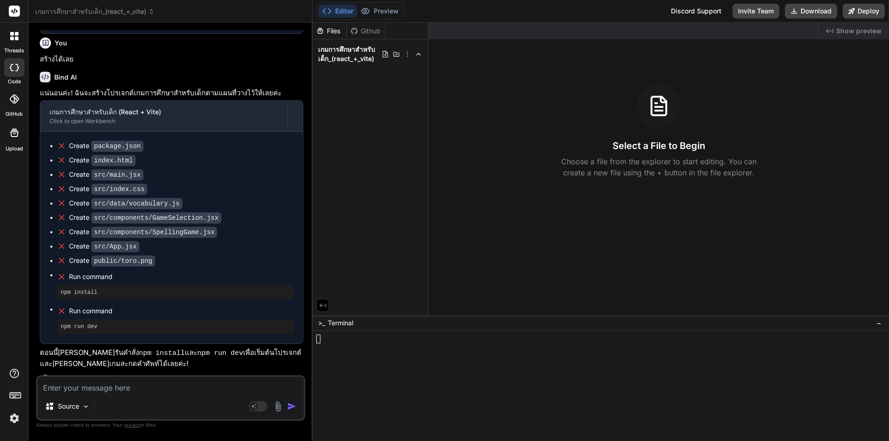
click at [113, 388] on textarea at bounding box center [171, 385] width 266 height 17
click at [405, 368] on div at bounding box center [596, 365] width 560 height 9
click at [213, 386] on textarea at bounding box center [171, 385] width 266 height 17
click at [470, 354] on div at bounding box center [596, 356] width 560 height 9
click at [72, 388] on textarea at bounding box center [171, 385] width 266 height 17
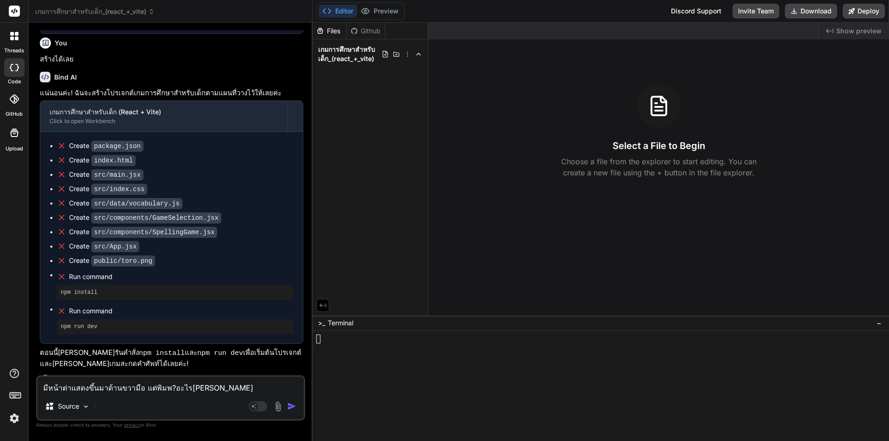
type textarea "มีหน้าต่างแสดงขึ้นมาด้านขวามือ แต่พิมพ?อะไรไม่ได้"
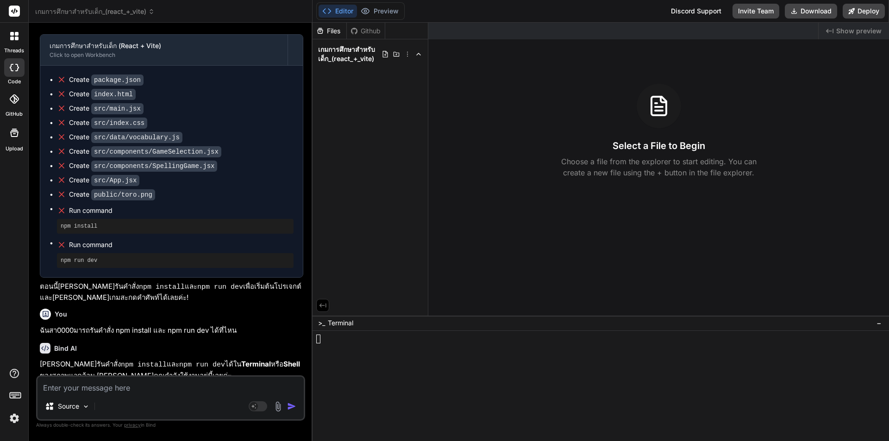
scroll to position [1307, 0]
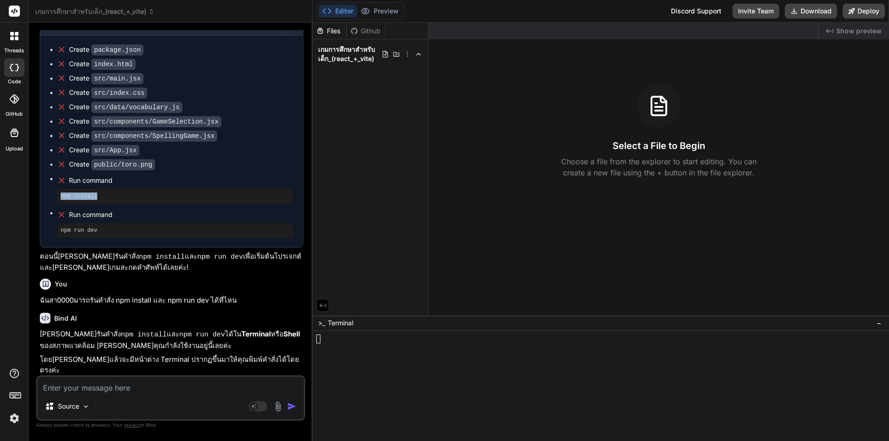
drag, startPoint x: 100, startPoint y: 109, endPoint x: 51, endPoint y: 109, distance: 49.1
click at [51, 109] on ul "Create package.json Create index.html Create src/main.jsx Create src/index.css …" at bounding box center [172, 141] width 244 height 193
copy pre "npm install"
click at [100, 392] on textarea at bounding box center [171, 385] width 266 height 17
paste textarea "npm install"
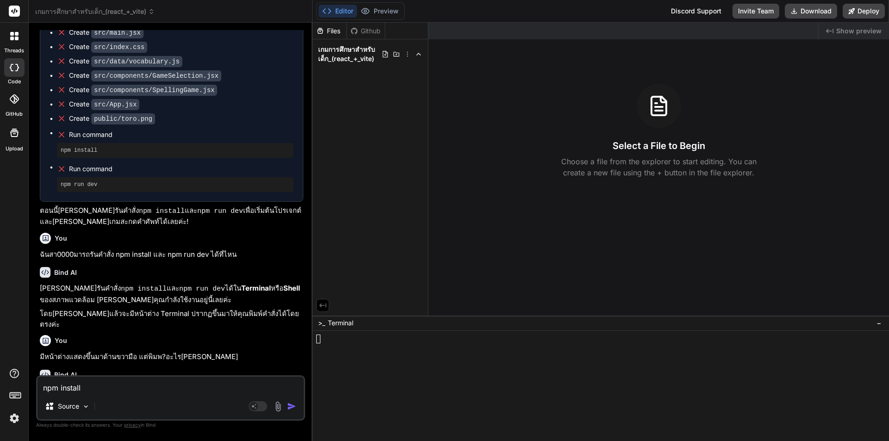
scroll to position [1353, 0]
type textarea "npm install"
click at [389, 362] on div at bounding box center [596, 365] width 560 height 9
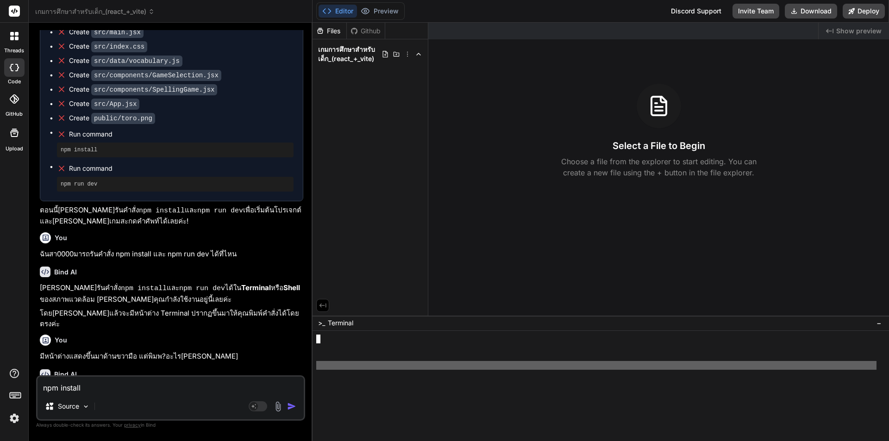
click at [389, 362] on div at bounding box center [596, 365] width 560 height 9
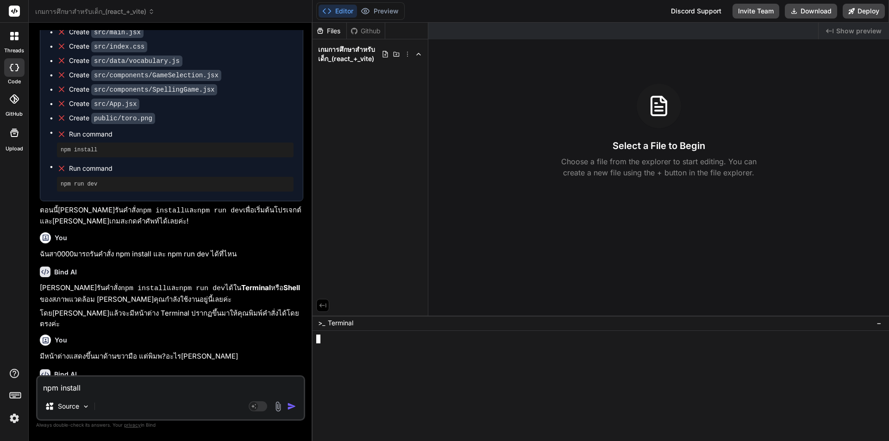
click at [382, 357] on div at bounding box center [596, 356] width 560 height 9
click at [382, 356] on div at bounding box center [596, 356] width 560 height 9
click at [383, 344] on div at bounding box center [596, 348] width 560 height 9
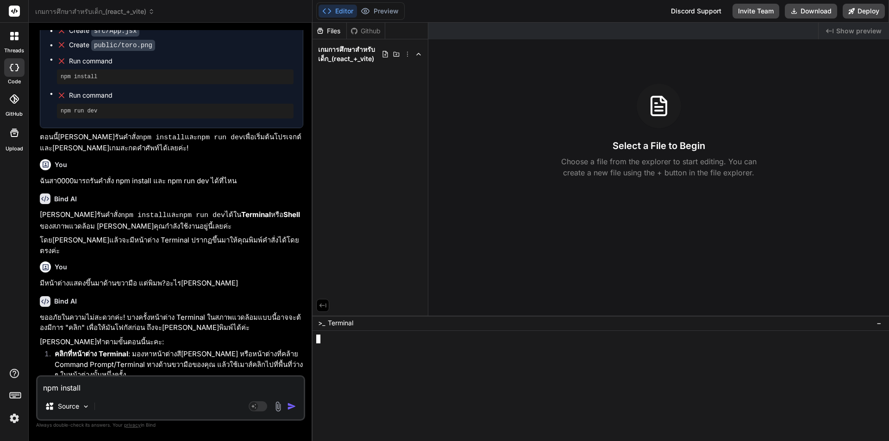
scroll to position [1446, 0]
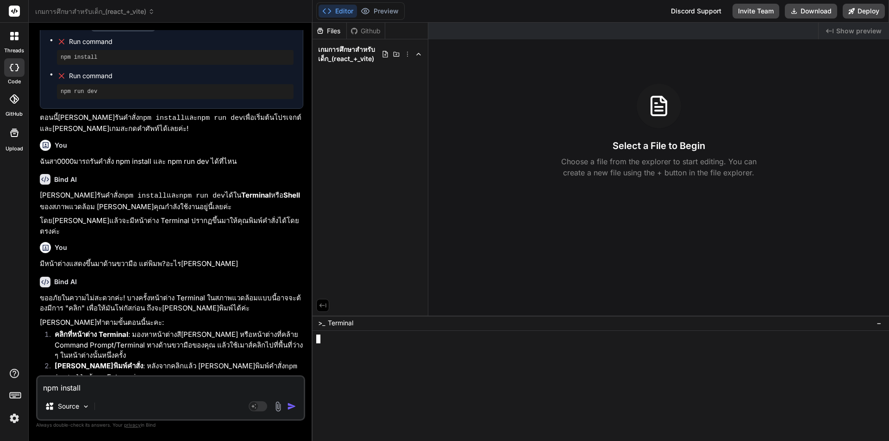
click at [189, 392] on textarea "npm install" at bounding box center [171, 385] width 266 height 17
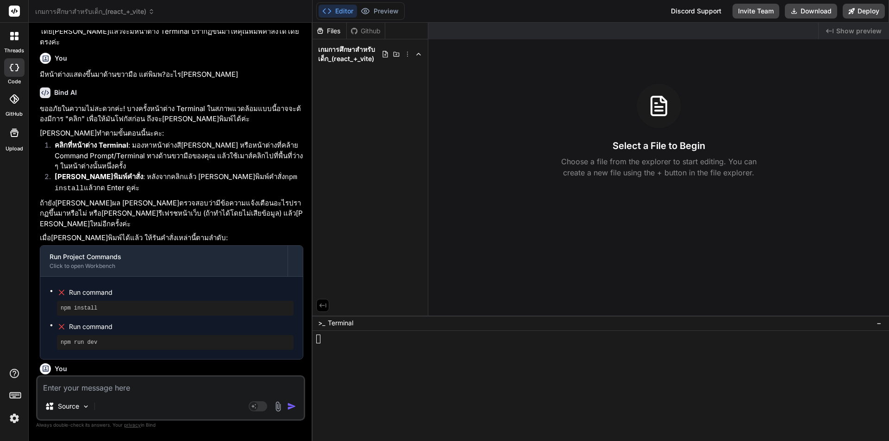
scroll to position [1636, 0]
click at [202, 380] on p "npm install" at bounding box center [171, 385] width 263 height 11
click at [86, 408] on img at bounding box center [86, 407] width 8 height 8
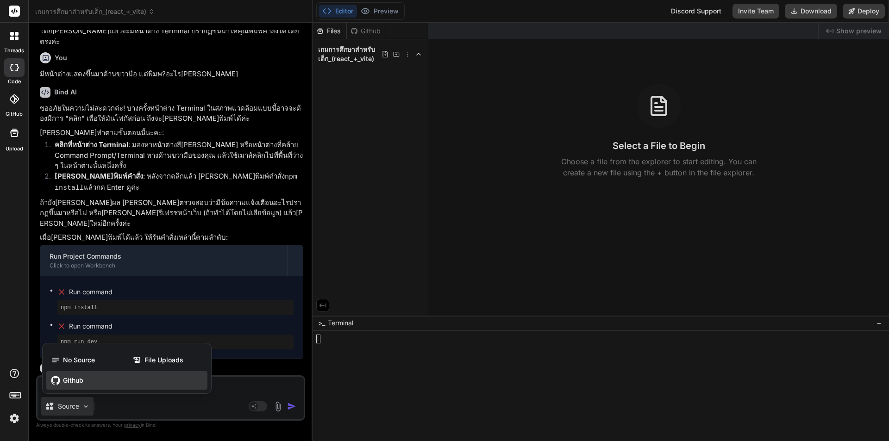
click at [99, 386] on div "Github" at bounding box center [126, 380] width 161 height 19
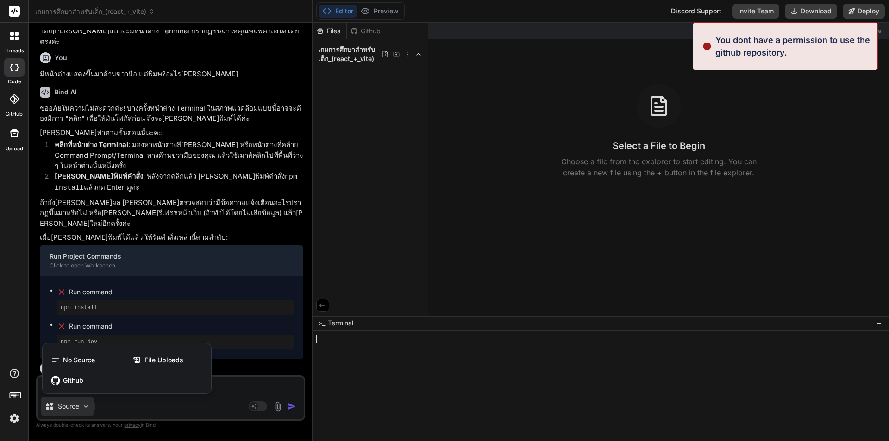
click at [847, 162] on div at bounding box center [444, 220] width 889 height 441
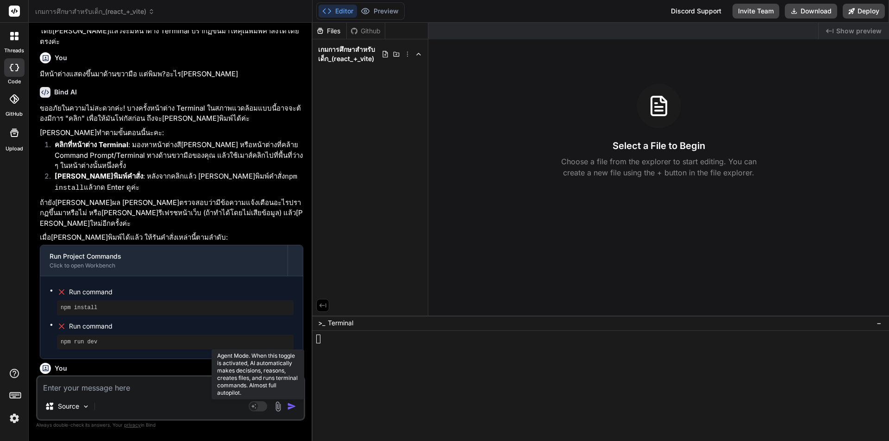
click at [258, 404] on rect at bounding box center [258, 406] width 19 height 10
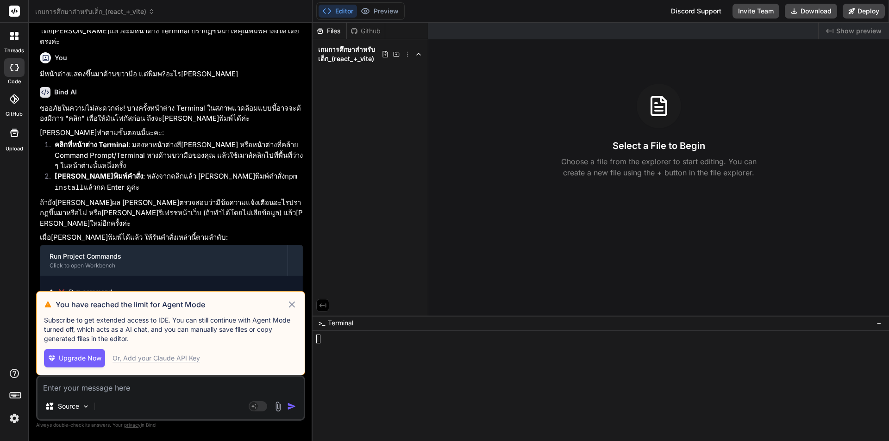
click at [293, 302] on icon at bounding box center [292, 304] width 11 height 11
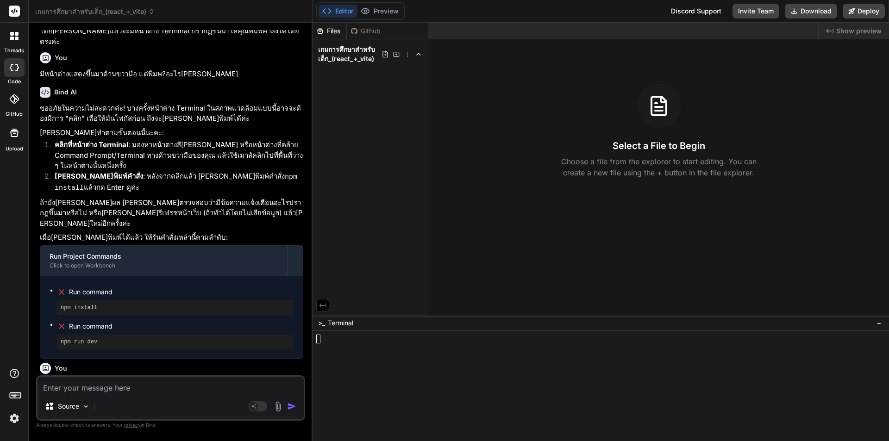
click at [107, 389] on textarea at bounding box center [171, 385] width 266 height 17
paste textarea "npm install"
type textarea "npm install"
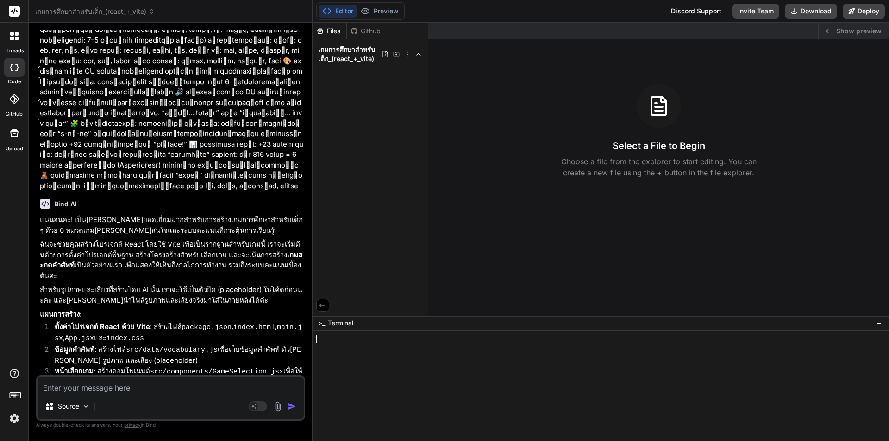
scroll to position [0, 0]
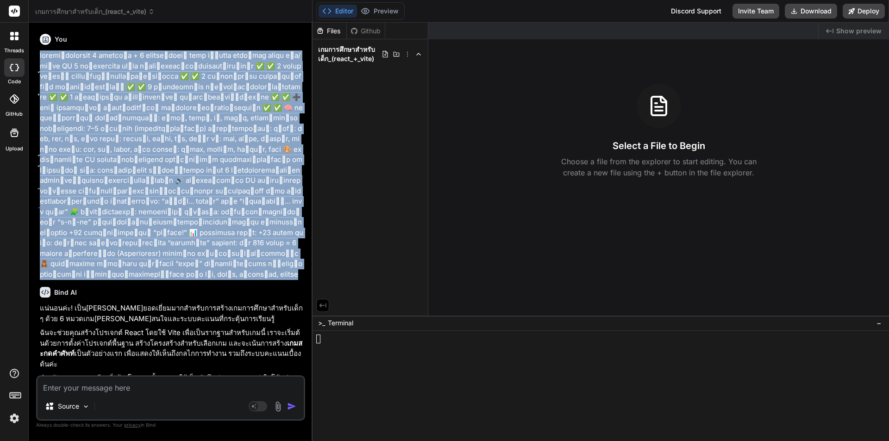
drag, startPoint x: 52, startPoint y: 223, endPoint x: 30, endPoint y: 53, distance: 171.9
click at [30, 53] on div "Bind AI Web Search Created with Pixso. Code Generator You Bind AI แน่นอนค่ะ! เป…" at bounding box center [171, 232] width 284 height 418
copy p "โครงสร้างเกมรวม 5 หมวดหลัก + 1 เกมเสริมใหม่ หมวด ชื่อเกม คำอธิบาย คะแนน รูป/เสี…"
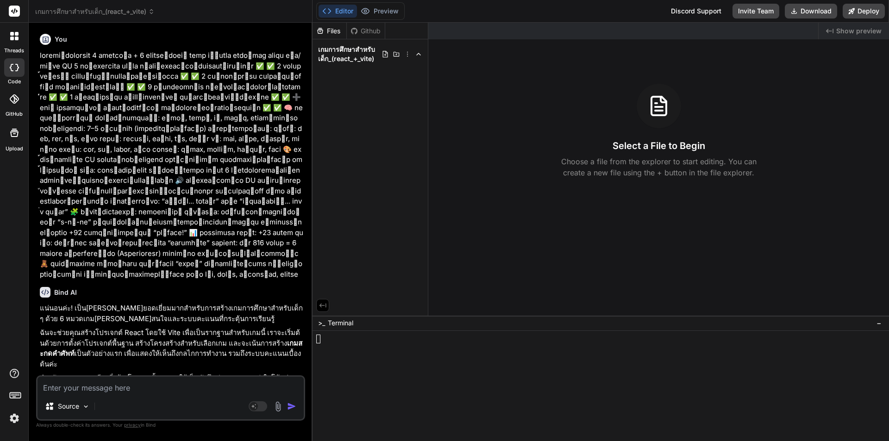
click at [13, 11] on rect at bounding box center [14, 11] width 11 height 11
click at [17, 37] on icon at bounding box center [17, 39] width 4 height 4
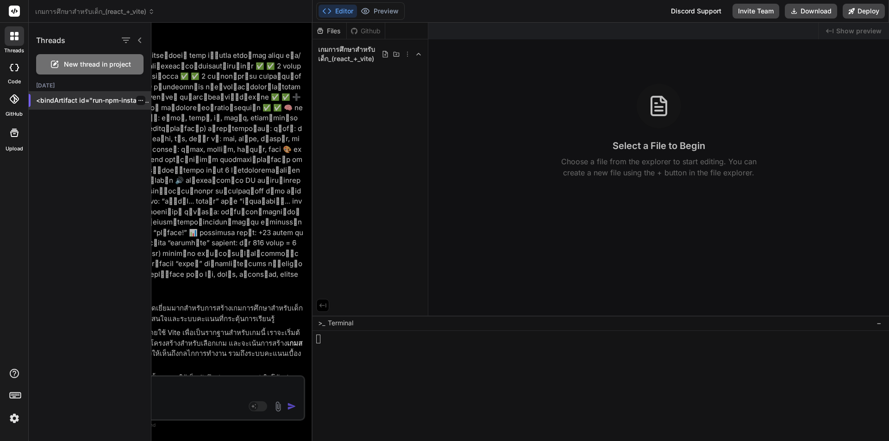
click at [138, 100] on icon "button" at bounding box center [141, 101] width 6 height 6
click at [159, 135] on span "Delete" at bounding box center [162, 137] width 20 height 9
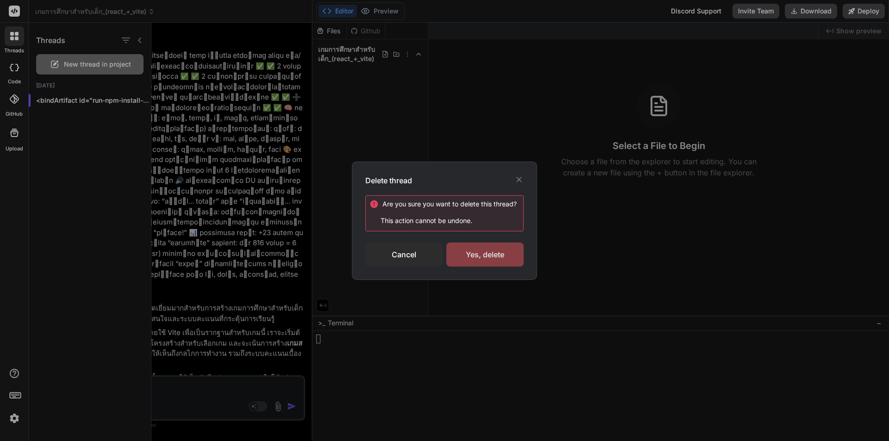
click at [497, 255] on div "Yes, delete" at bounding box center [484, 255] width 77 height 24
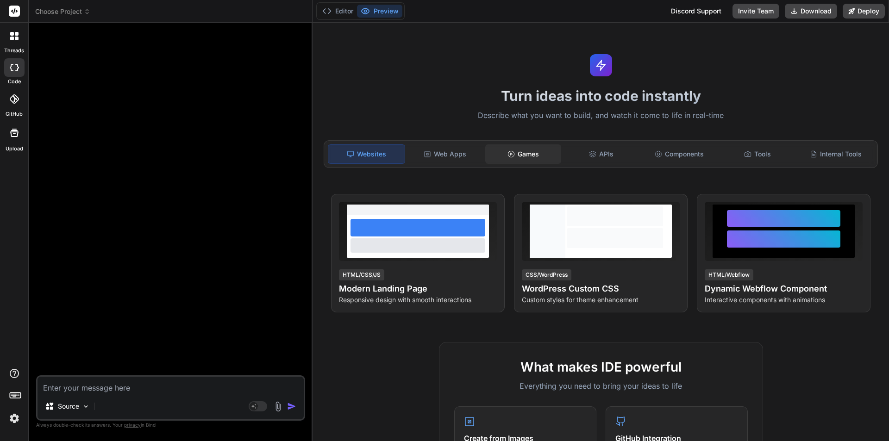
click at [522, 156] on div "Games" at bounding box center [523, 153] width 76 height 19
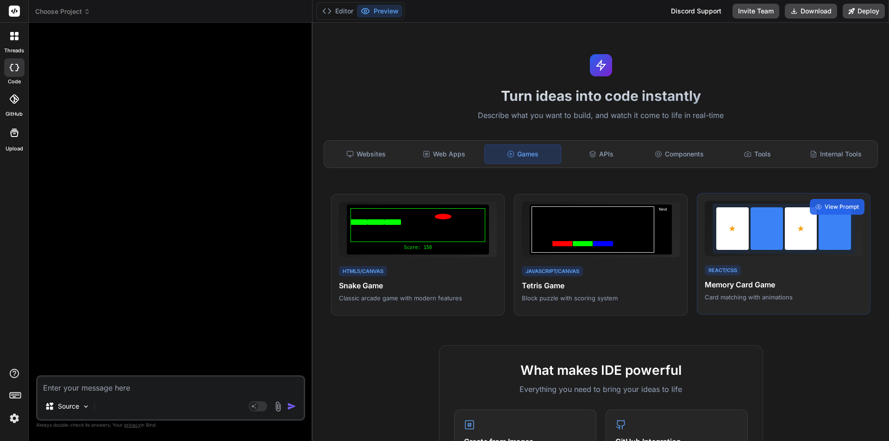
click at [771, 258] on div "React/CSS Memory Card Game Card matching with animations View Prompt" at bounding box center [784, 254] width 174 height 122
click at [795, 276] on div "React/CSS Memory Card Game Card matching with animations" at bounding box center [784, 283] width 158 height 38
click at [12, 38] on icon at bounding box center [12, 39] width 4 height 4
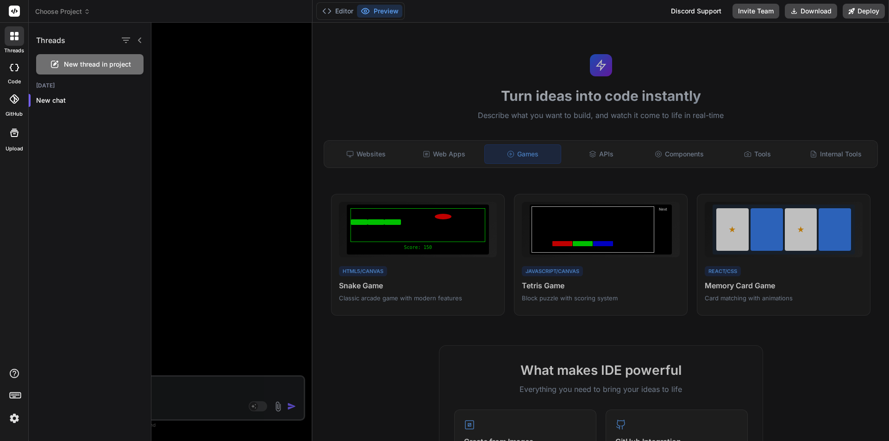
click at [14, 69] on icon at bounding box center [14, 67] width 9 height 7
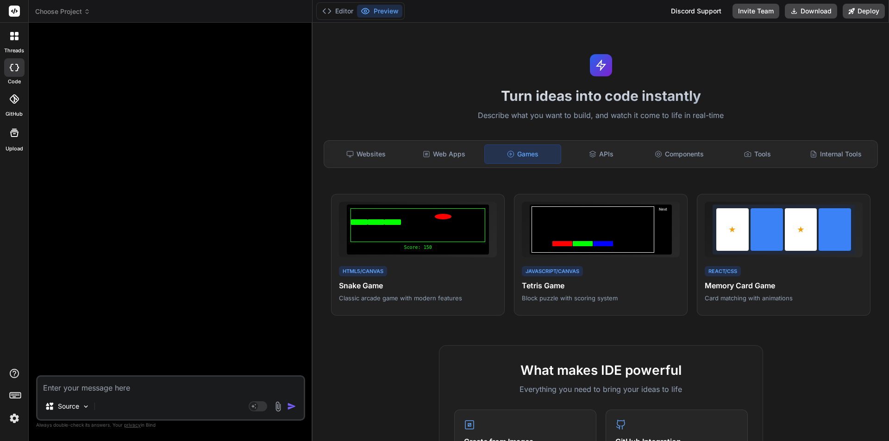
click at [13, 11] on rect at bounding box center [14, 11] width 11 height 11
click at [57, 8] on span "Choose Project" at bounding box center [62, 11] width 55 height 9
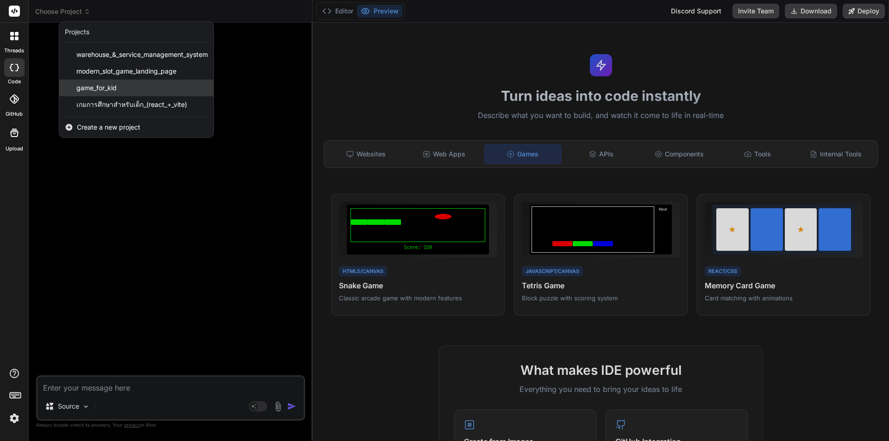
click at [130, 87] on div "game_for_kid" at bounding box center [136, 88] width 154 height 17
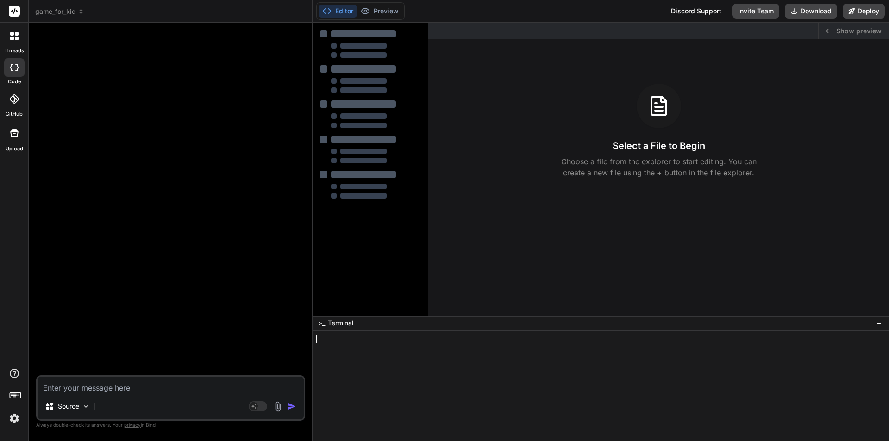
click at [70, 13] on span "game_for_kid" at bounding box center [59, 11] width 49 height 9
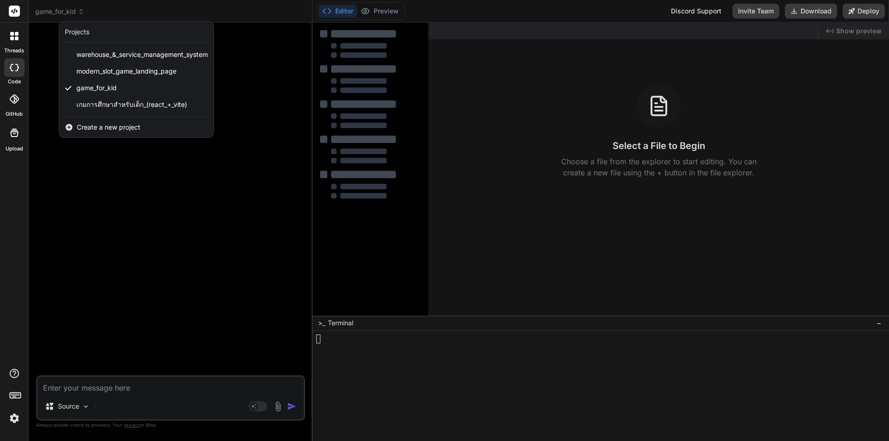
click at [253, 67] on div at bounding box center [444, 220] width 889 height 441
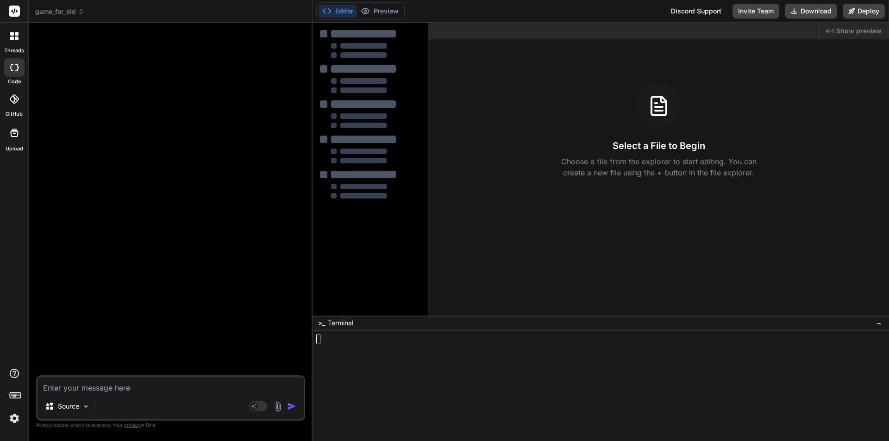
click at [105, 389] on textarea at bounding box center [171, 385] width 266 height 17
paste textarea "โครงสร้างเกมรวม 5 หมวดหลัก + 1 เกมเสริมใหม่ หมวด ชื่อเกม คำอธิบาย คะแนน รูป/เสี…"
type textarea "โครงสร้างเกมรวม 5 หมวดหลัก + 1 เกมเสริมใหม่ หมวด ชื่อเกม คำอธิบาย คะแนน รูป/เสี…"
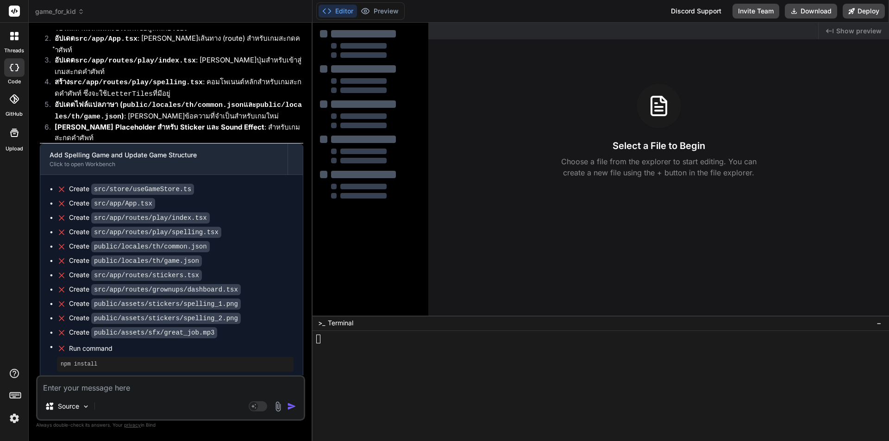
scroll to position [361, 0]
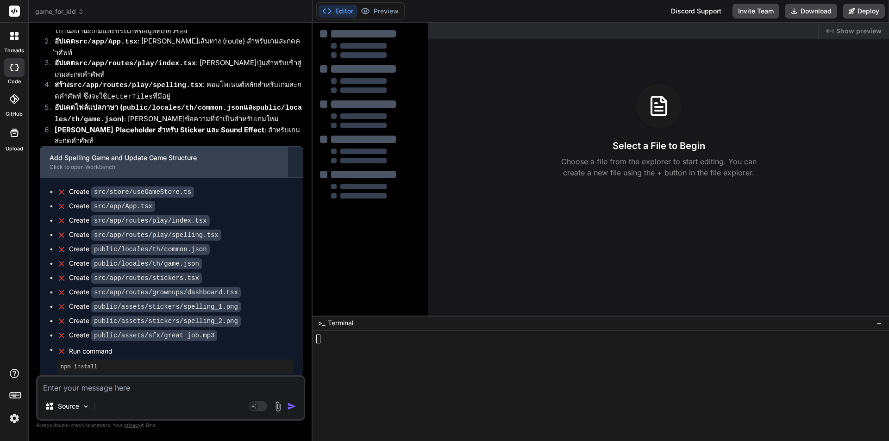
click at [98, 163] on div "Click to open Workbench" at bounding box center [164, 166] width 229 height 7
click at [184, 153] on div "Add Spelling Game and Update Game Structure" at bounding box center [164, 157] width 229 height 9
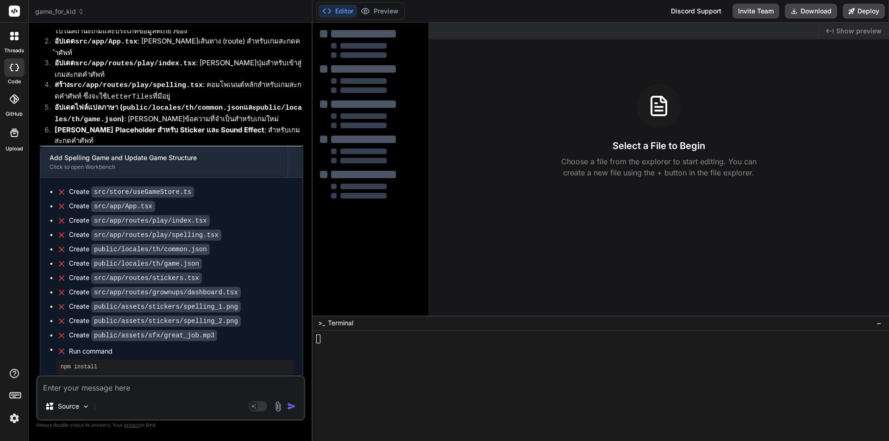
click at [142, 187] on code "src/store/useGameStore.ts" at bounding box center [142, 192] width 103 height 11
click at [128, 215] on code "src/app/routes/play/index.tsx" at bounding box center [150, 220] width 119 height 11
click at [329, 14] on icon at bounding box center [326, 10] width 9 height 9
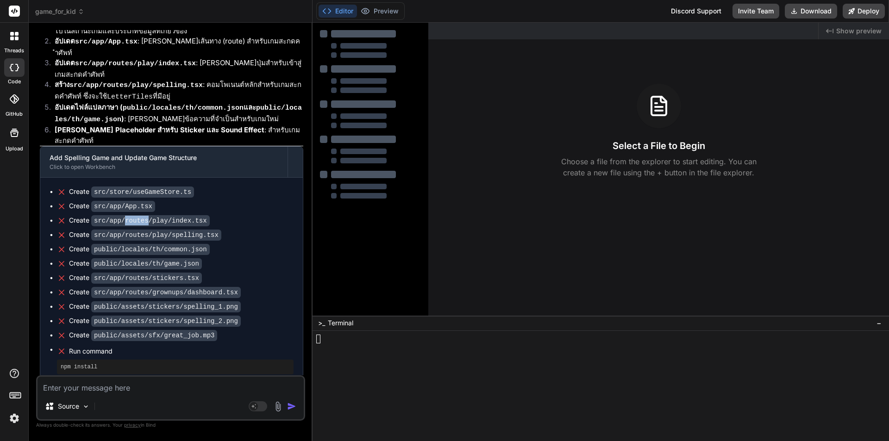
click at [343, 13] on button "Editor" at bounding box center [338, 11] width 38 height 13
click at [163, 385] on textarea at bounding box center [171, 385] width 266 height 17
type textarea "สร้างเกมต่อไปเรื่อยๆให้ครบ"
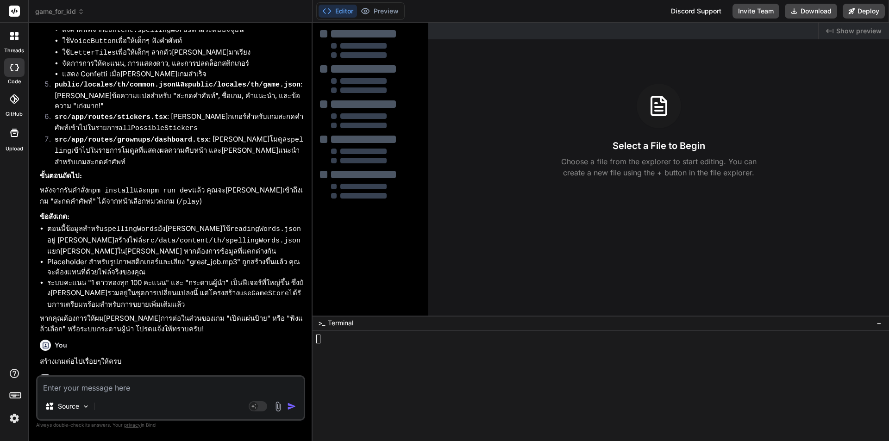
scroll to position [882, 0]
drag, startPoint x: 125, startPoint y: 249, endPoint x: 31, endPoint y: 250, distance: 94.0
click at [31, 250] on div "Bind AI Web Search Created with Pixso. Code Generator You Bind AI แน่นอนครับ! เ…" at bounding box center [171, 232] width 284 height 418
copy p "สร้างเกมต่อไปเรื่อยๆให้ครบ"
click at [89, 386] on textarea at bounding box center [171, 385] width 266 height 17
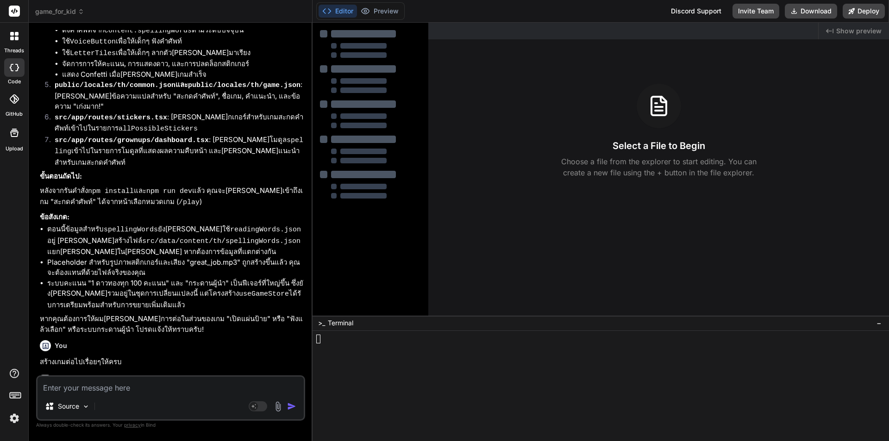
paste textarea "สร้างเกมต่อไปเรื่อยๆให้ครบ"
type textarea "สร้างเกมต่อไปเรื่อยๆให้ครบ"
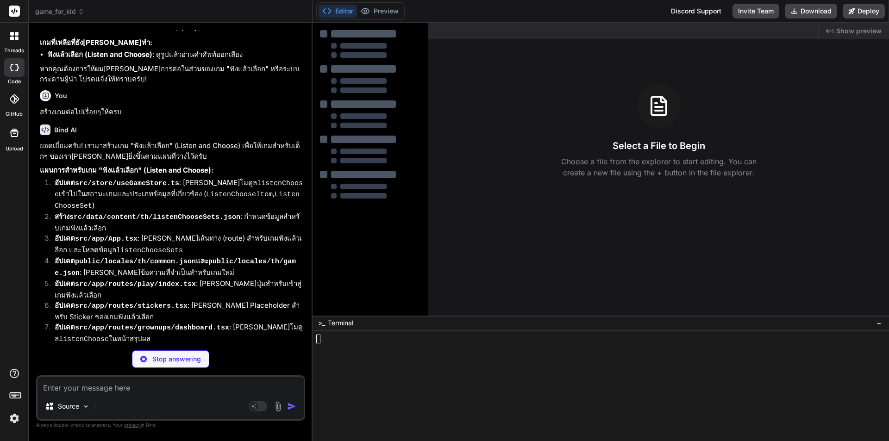
scroll to position [2359, 0]
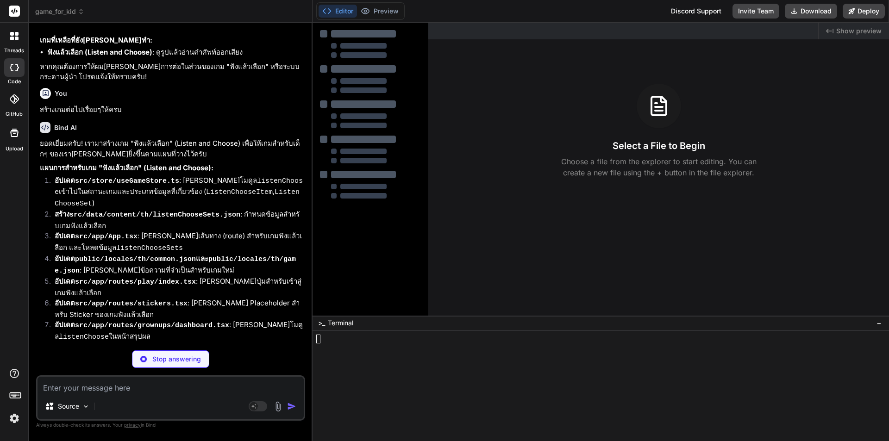
click at [78, 406] on div "Create src/store/useGameStore.ts" at bounding box center [131, 411] width 125 height 10
copy div "Create"
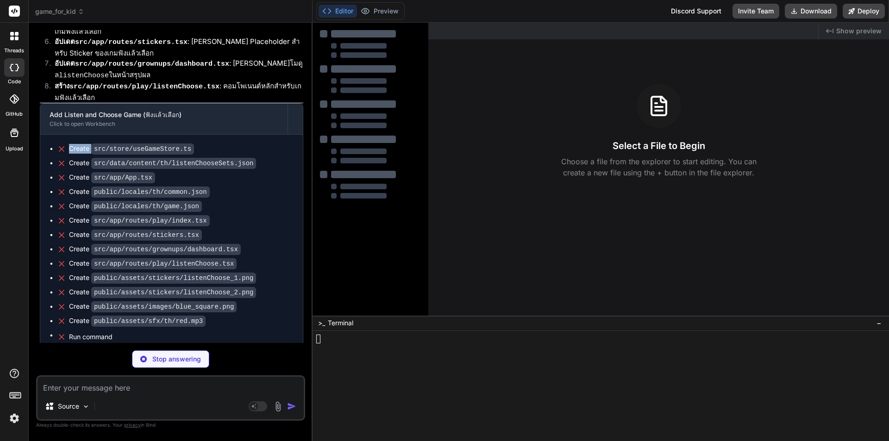
scroll to position [2639, 0]
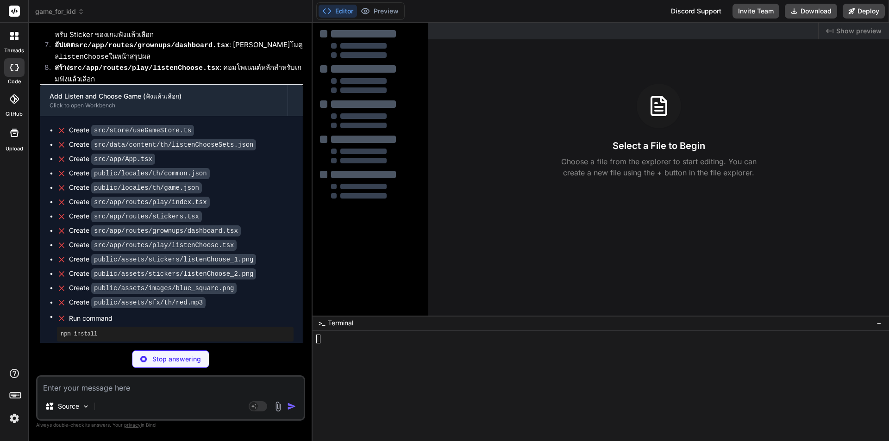
click at [102, 393] on textarea at bounding box center [171, 385] width 266 height 17
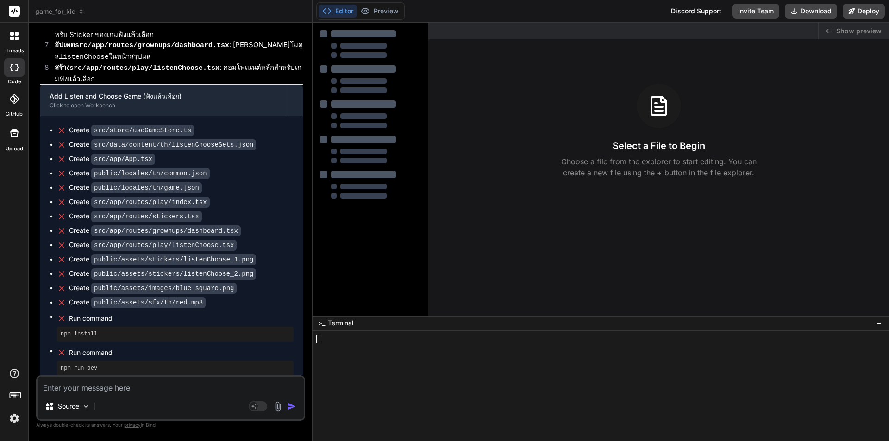
click at [102, 393] on textarea at bounding box center [171, 385] width 266 height 17
paste textarea "Create"
type textarea "ทำไมขึ้นกากบาท หน้า Create ไฟล์ที่คุณสร้าง"
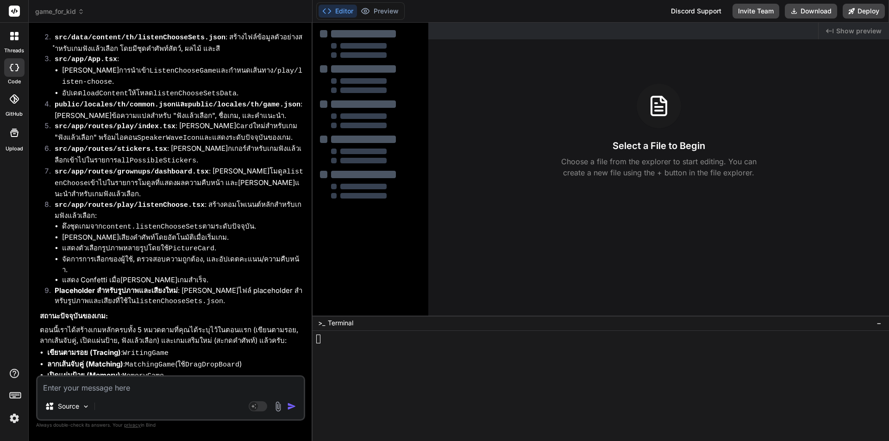
scroll to position [3096, 0]
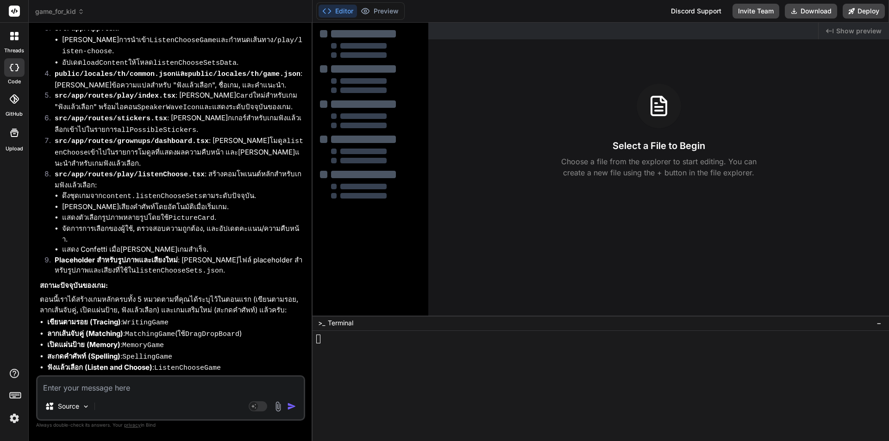
click at [337, 15] on button "Editor" at bounding box center [338, 11] width 38 height 13
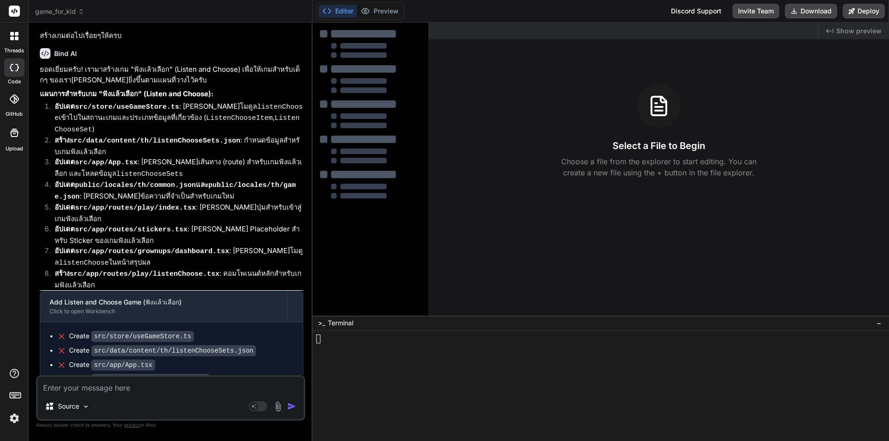
scroll to position [2448, 0]
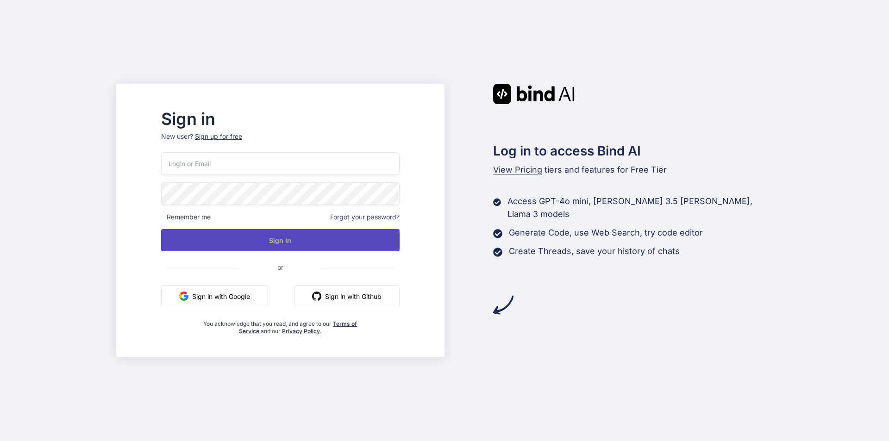
type input "[EMAIL_ADDRESS][DOMAIN_NAME]"
click at [339, 242] on button "Sign In" at bounding box center [280, 240] width 238 height 22
